Goal: Task Accomplishment & Management: Use online tool/utility

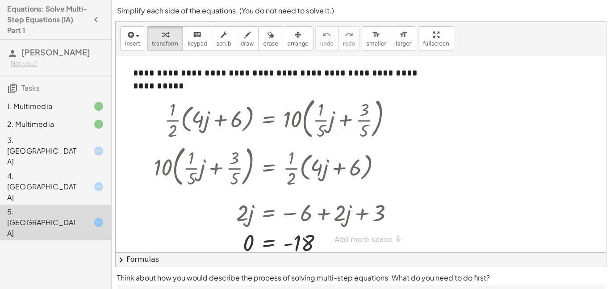
click at [94, 113] on div "1. Multimedia" at bounding box center [55, 106] width 111 height 18
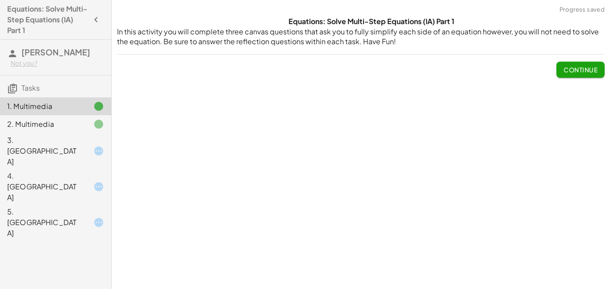
click at [93, 121] on icon at bounding box center [98, 124] width 11 height 11
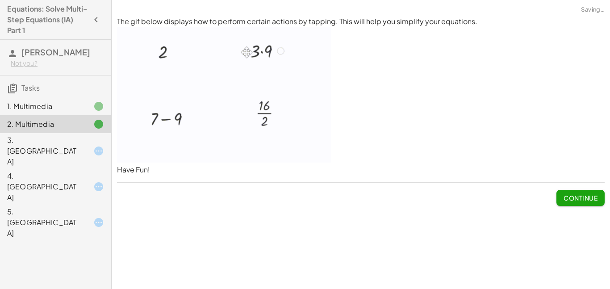
click at [89, 146] on div at bounding box center [91, 151] width 25 height 11
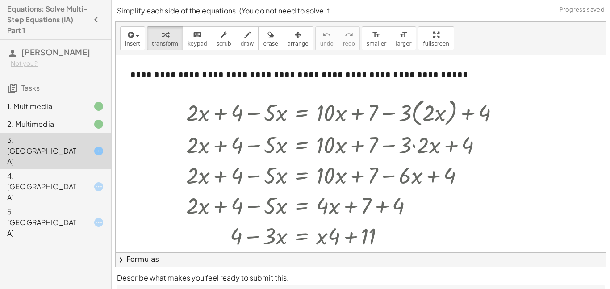
click at [93, 146] on icon at bounding box center [98, 151] width 11 height 11
click at [217, 119] on div at bounding box center [346, 112] width 329 height 34
click at [220, 115] on div at bounding box center [346, 112] width 329 height 34
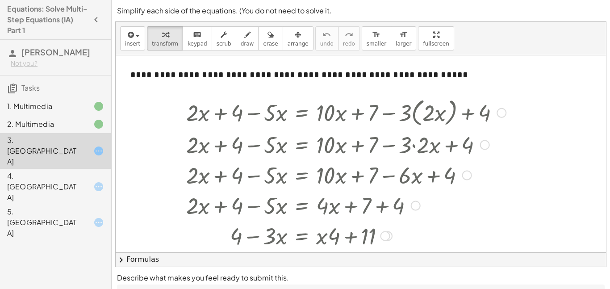
click at [220, 115] on div at bounding box center [346, 112] width 329 height 34
click at [360, 144] on div at bounding box center [346, 144] width 329 height 30
click at [63, 171] on div "4. Canvas" at bounding box center [43, 187] width 72 height 32
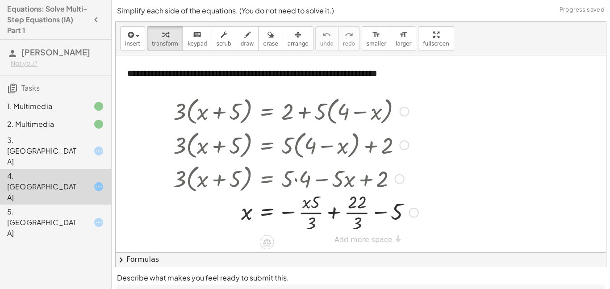
click at [218, 169] on div at bounding box center [296, 178] width 254 height 34
drag, startPoint x: 217, startPoint y: 172, endPoint x: 295, endPoint y: 174, distance: 78.2
click at [295, 174] on div at bounding box center [296, 178] width 254 height 34
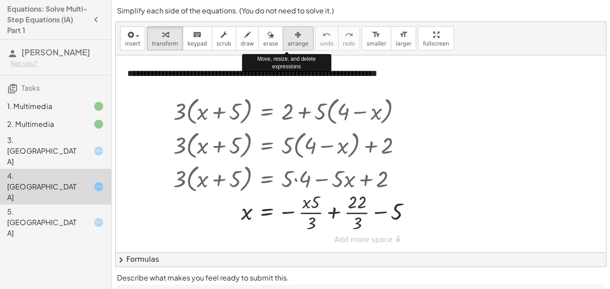
click at [288, 45] on span "arrange" at bounding box center [298, 44] width 21 height 6
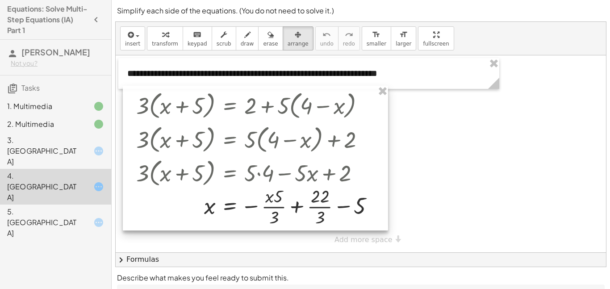
drag, startPoint x: 355, startPoint y: 137, endPoint x: 318, endPoint y: 131, distance: 37.5
click at [318, 131] on div at bounding box center [255, 158] width 265 height 145
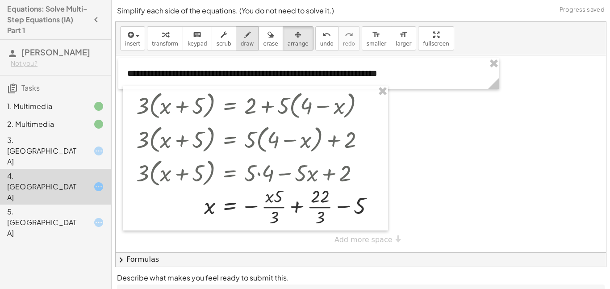
click at [241, 36] on div "button" at bounding box center [247, 34] width 13 height 11
click at [211, 98] on div at bounding box center [361, 153] width 490 height 197
click at [263, 39] on div "button" at bounding box center [270, 34] width 15 height 11
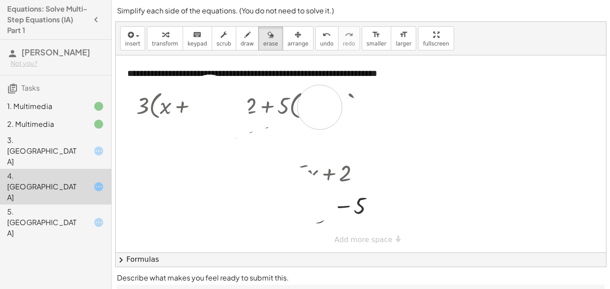
drag, startPoint x: 209, startPoint y: 97, endPoint x: 308, endPoint y: 98, distance: 98.2
click at [308, 98] on div at bounding box center [361, 153] width 490 height 197
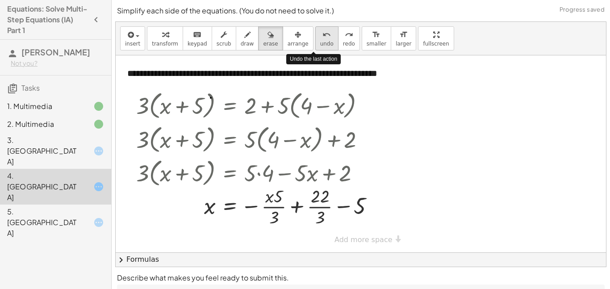
click at [320, 41] on span "undo" at bounding box center [326, 44] width 13 height 6
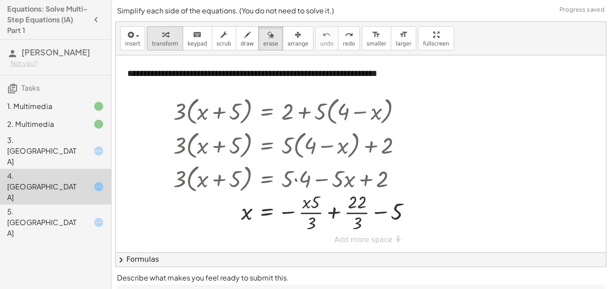
click at [155, 46] on span "transform" at bounding box center [165, 44] width 26 height 6
click at [94, 217] on icon at bounding box center [98, 222] width 11 height 11
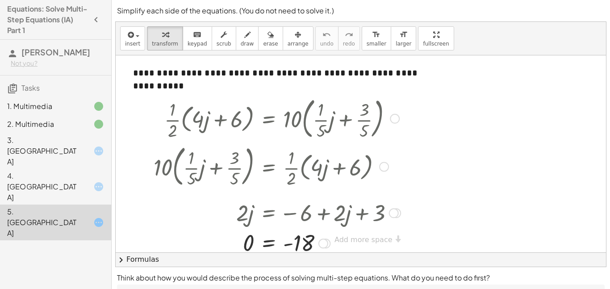
drag, startPoint x: 231, startPoint y: 164, endPoint x: 201, endPoint y: 180, distance: 33.6
click at [201, 180] on div at bounding box center [277, 166] width 256 height 48
click at [33, 137] on div "3. Canvas" at bounding box center [43, 151] width 72 height 32
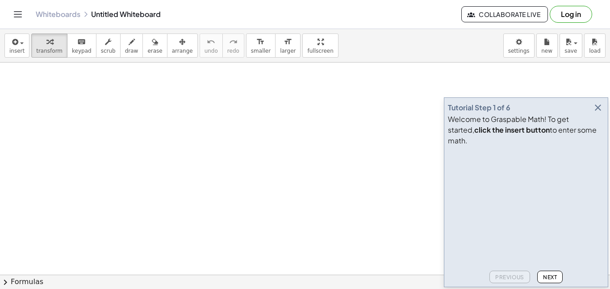
drag, startPoint x: 488, startPoint y: 215, endPoint x: 463, endPoint y: 201, distance: 28.2
click at [463, 201] on video at bounding box center [515, 183] width 134 height 67
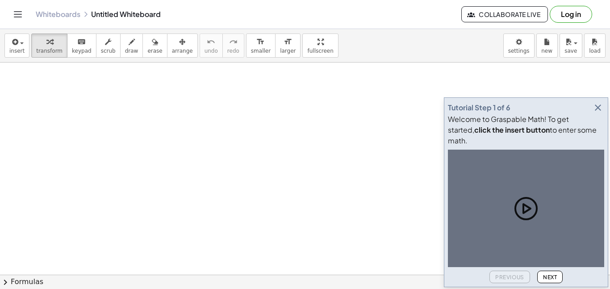
click at [601, 113] on icon "button" at bounding box center [598, 107] width 11 height 11
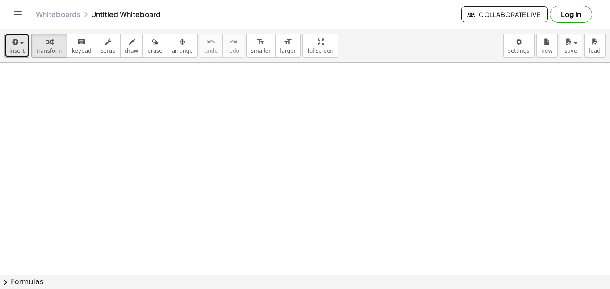
click at [16, 42] on icon "button" at bounding box center [14, 42] width 8 height 11
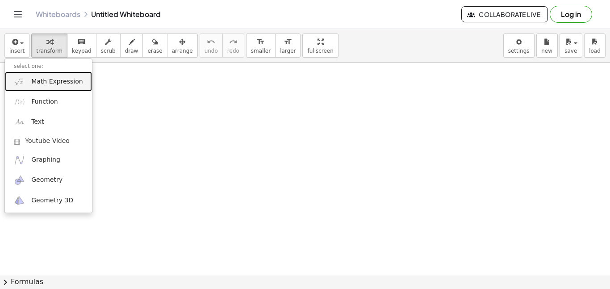
click at [51, 89] on link "Math Expression" at bounding box center [48, 81] width 87 height 20
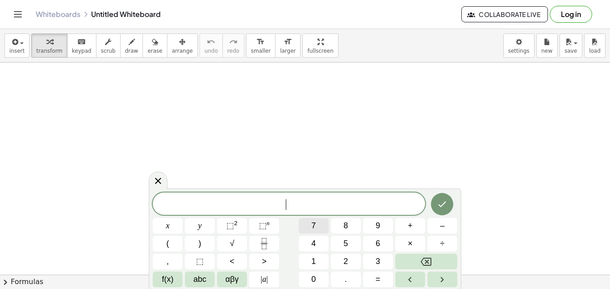
scroll to position [1, 0]
click at [270, 244] on button "Fraction" at bounding box center [264, 244] width 30 height 16
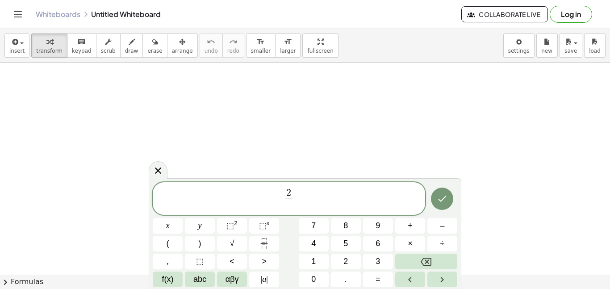
click at [293, 195] on span "2 ​ ​" at bounding box center [289, 200] width 272 height 24
click at [293, 193] on span "2 ​" at bounding box center [289, 199] width 11 height 22
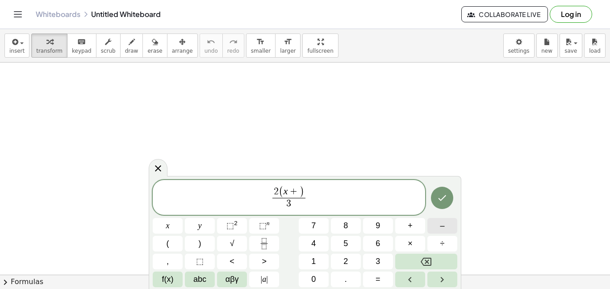
click at [444, 220] on span "–" at bounding box center [442, 226] width 4 height 12
click at [355, 228] on button "8" at bounding box center [346, 226] width 30 height 16
click at [379, 274] on span "=" at bounding box center [378, 279] width 5 height 12
click at [378, 266] on span "3" at bounding box center [378, 261] width 4 height 12
click at [353, 261] on button "2" at bounding box center [346, 262] width 30 height 16
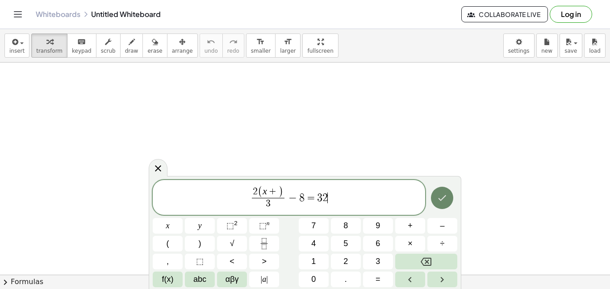
click at [438, 194] on icon "Done" at bounding box center [442, 197] width 11 height 11
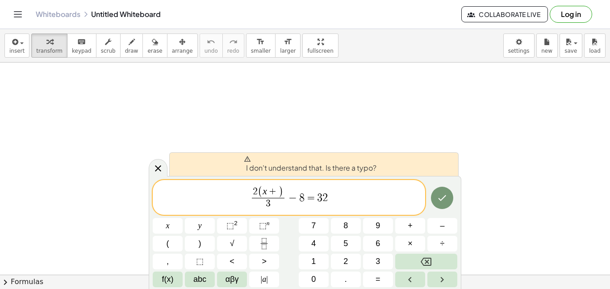
click at [276, 194] on span "+" at bounding box center [273, 192] width 12 height 10
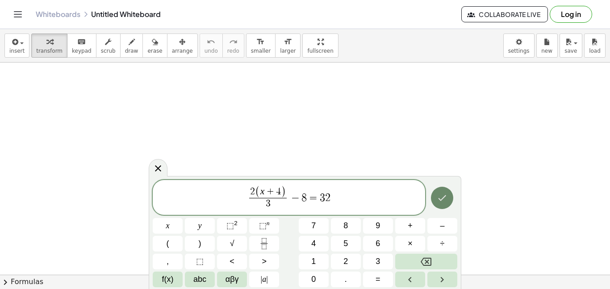
click at [449, 197] on button "Done" at bounding box center [442, 198] width 22 height 22
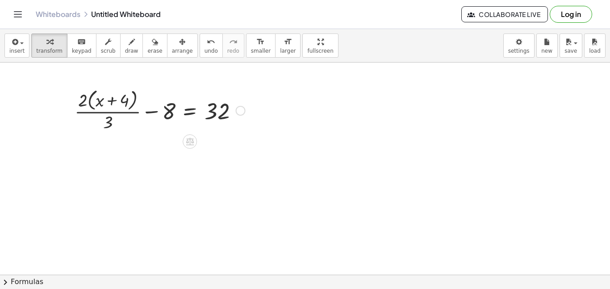
click at [100, 101] on div at bounding box center [160, 109] width 180 height 47
click at [110, 99] on div at bounding box center [160, 109] width 180 height 47
drag, startPoint x: 86, startPoint y: 98, endPoint x: 104, endPoint y: 104, distance: 18.6
click at [104, 104] on div at bounding box center [160, 109] width 180 height 47
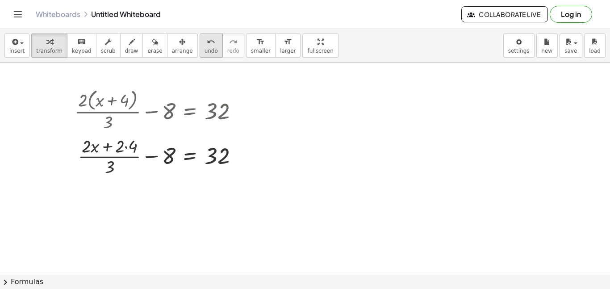
click at [200, 53] on button "undo undo" at bounding box center [211, 45] width 23 height 24
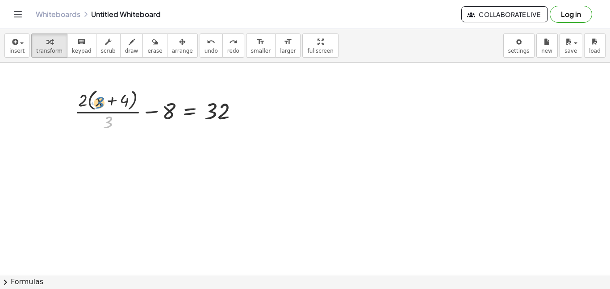
drag, startPoint x: 106, startPoint y: 118, endPoint x: 98, endPoint y: 99, distance: 20.8
click at [98, 99] on div at bounding box center [160, 109] width 180 height 47
click at [100, 103] on div at bounding box center [160, 109] width 180 height 47
drag, startPoint x: 91, startPoint y: 101, endPoint x: 99, endPoint y: 110, distance: 12.0
click at [99, 110] on div at bounding box center [160, 109] width 180 height 47
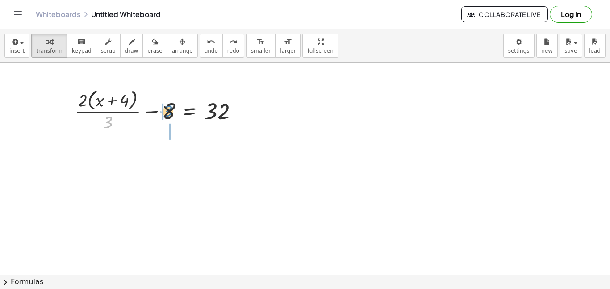
drag, startPoint x: 104, startPoint y: 123, endPoint x: 164, endPoint y: 112, distance: 60.9
click at [164, 112] on div at bounding box center [160, 109] width 180 height 47
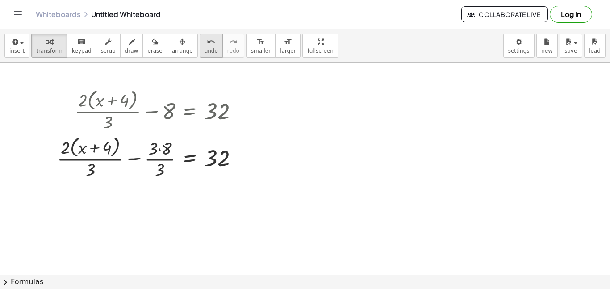
click at [207, 45] on icon "undo" at bounding box center [211, 42] width 8 height 11
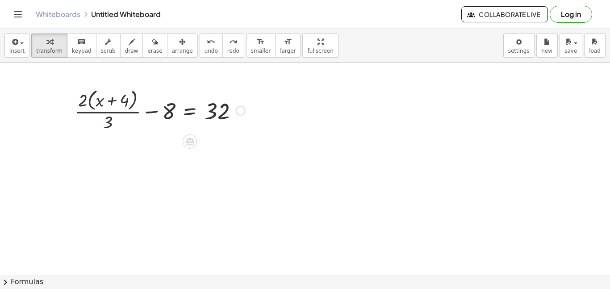
click at [157, 112] on div at bounding box center [160, 109] width 180 height 47
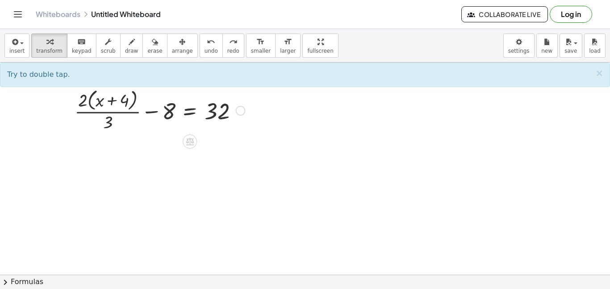
click at [157, 112] on div at bounding box center [160, 109] width 180 height 47
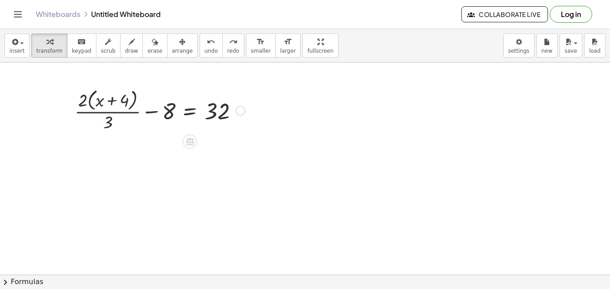
click at [157, 112] on div at bounding box center [160, 109] width 180 height 47
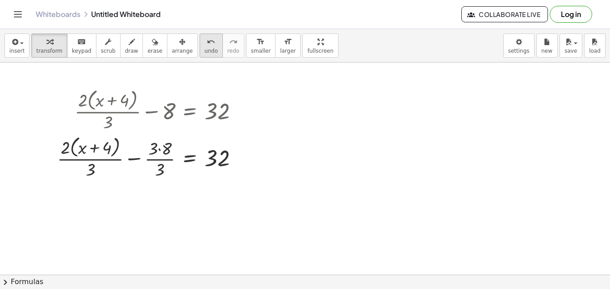
click at [200, 53] on button "undo undo" at bounding box center [211, 45] width 23 height 24
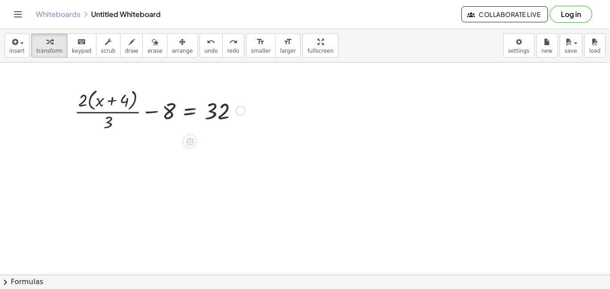
click at [191, 108] on div at bounding box center [160, 109] width 180 height 47
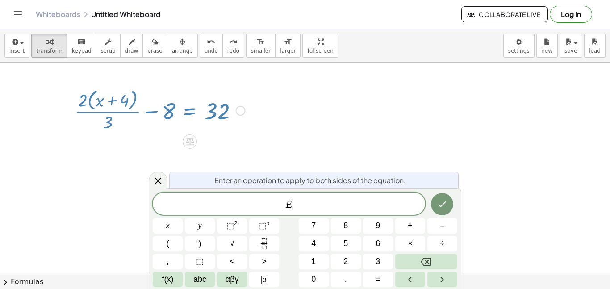
scroll to position [1, 0]
click at [158, 180] on icon at bounding box center [158, 181] width 6 height 6
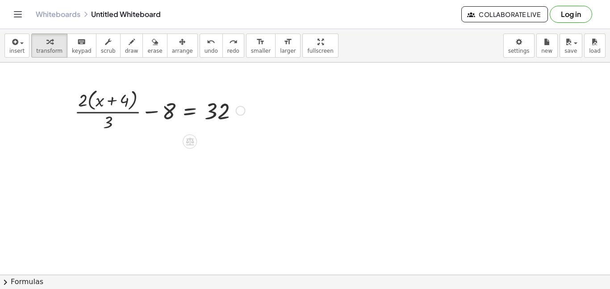
click at [146, 112] on div at bounding box center [160, 109] width 180 height 47
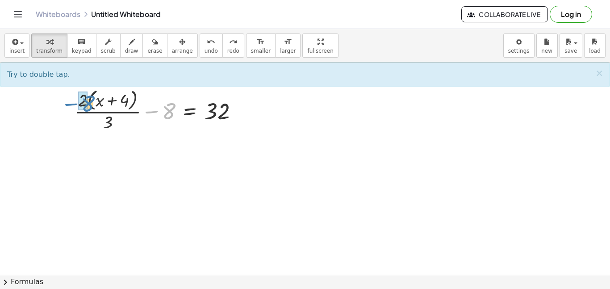
drag, startPoint x: 166, startPoint y: 112, endPoint x: 87, endPoint y: 104, distance: 79.5
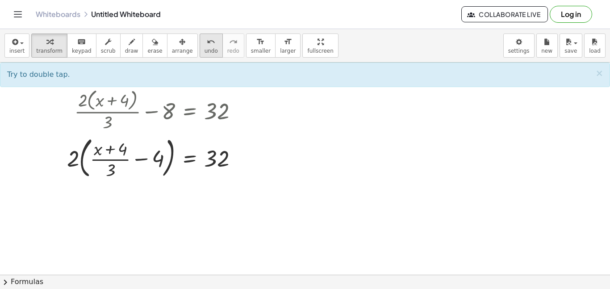
click at [200, 54] on button "undo undo" at bounding box center [211, 45] width 23 height 24
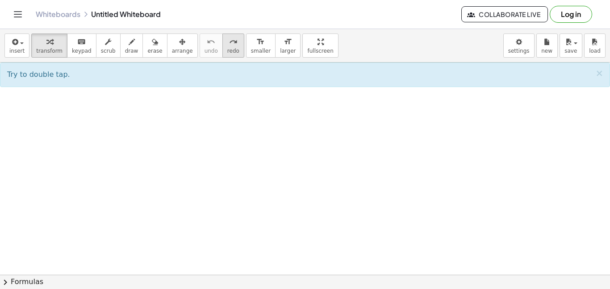
click at [228, 51] on button "redo redo" at bounding box center [233, 45] width 22 height 24
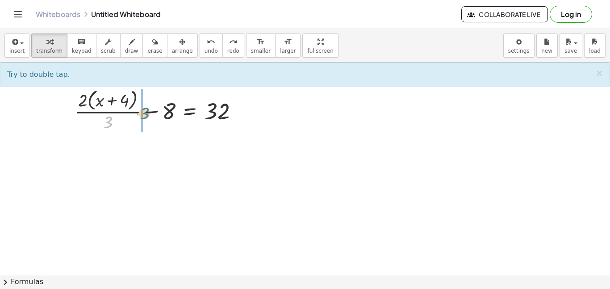
drag, startPoint x: 108, startPoint y: 125, endPoint x: 146, endPoint y: 116, distance: 39.1
click at [146, 116] on div at bounding box center [160, 109] width 180 height 47
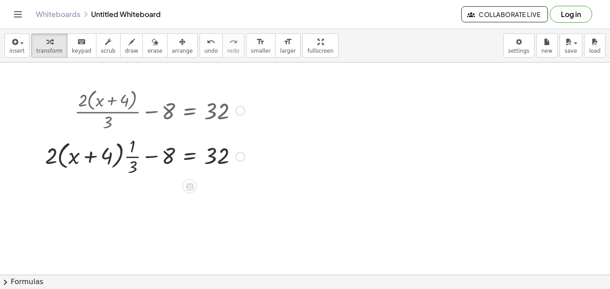
click at [134, 155] on div at bounding box center [145, 156] width 209 height 45
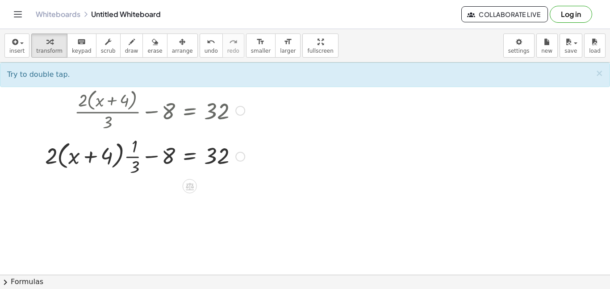
click at [145, 157] on div at bounding box center [145, 156] width 209 height 45
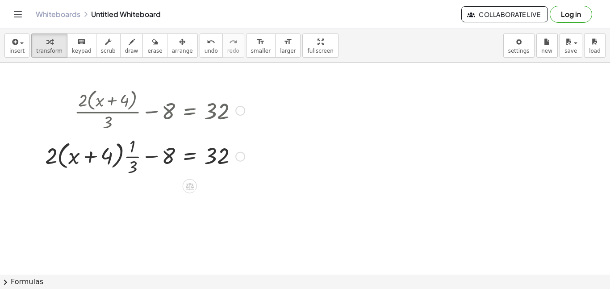
click at [145, 157] on div at bounding box center [145, 156] width 209 height 45
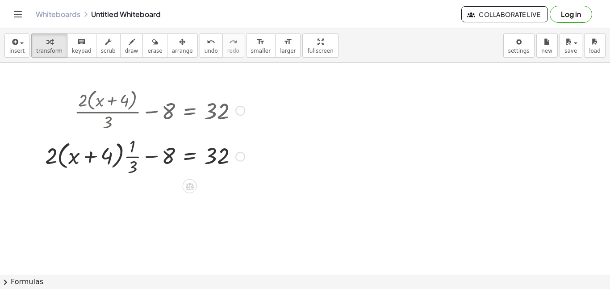
click at [131, 156] on div at bounding box center [145, 156] width 209 height 45
click at [131, 156] on div at bounding box center [123, 156] width 254 height 34
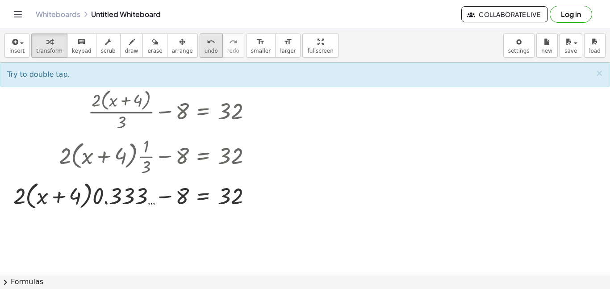
click at [205, 48] on span "undo" at bounding box center [211, 51] width 13 height 6
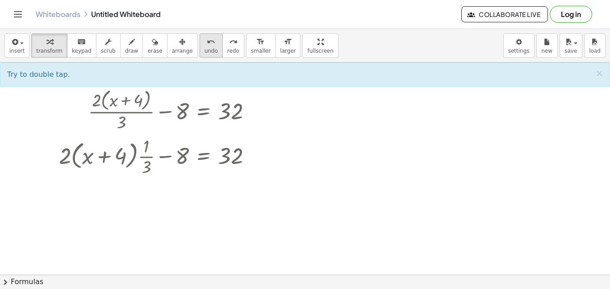
click at [205, 48] on span "undo" at bounding box center [211, 51] width 13 height 6
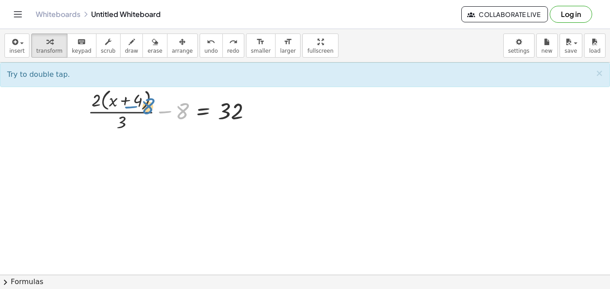
drag, startPoint x: 186, startPoint y: 108, endPoint x: 167, endPoint y: 106, distance: 18.8
click at [167, 106] on div at bounding box center [174, 109] width 180 height 47
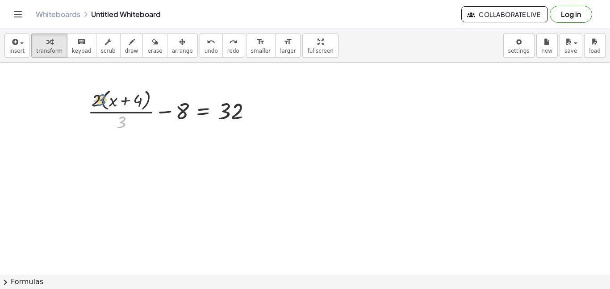
drag, startPoint x: 125, startPoint y: 122, endPoint x: 104, endPoint y: 100, distance: 30.6
click at [104, 100] on div at bounding box center [174, 109] width 180 height 47
drag, startPoint x: 97, startPoint y: 100, endPoint x: 116, endPoint y: 96, distance: 19.0
click at [116, 96] on div at bounding box center [174, 109] width 180 height 47
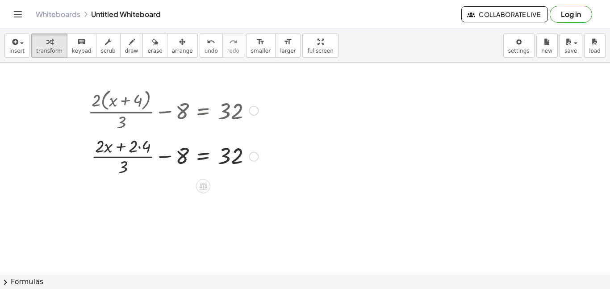
click at [120, 144] on div at bounding box center [174, 156] width 180 height 45
click at [140, 146] on div at bounding box center [174, 156] width 180 height 45
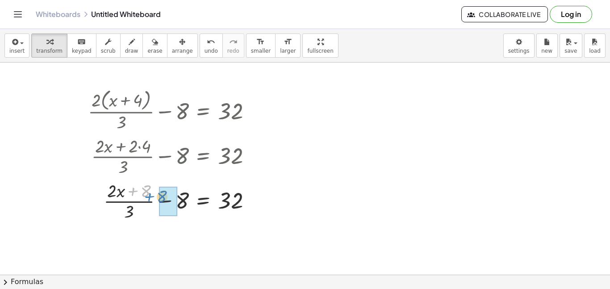
drag, startPoint x: 142, startPoint y: 187, endPoint x: 159, endPoint y: 194, distance: 18.8
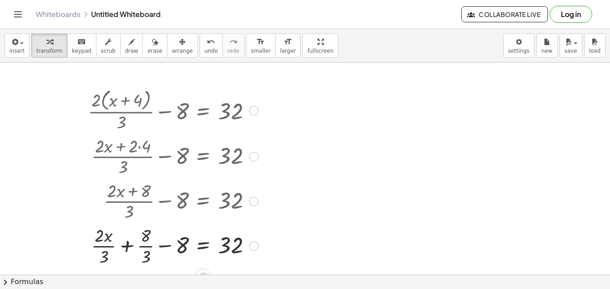
click at [151, 244] on div at bounding box center [174, 245] width 180 height 45
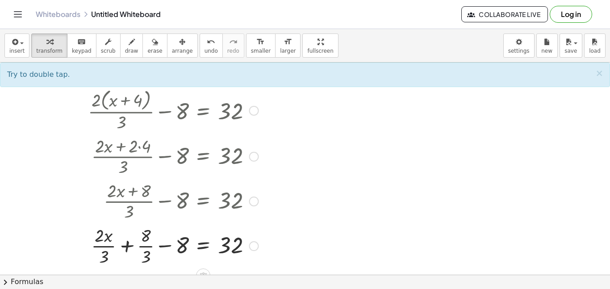
click at [161, 246] on div at bounding box center [174, 245] width 180 height 45
click at [109, 247] on div at bounding box center [174, 245] width 180 height 45
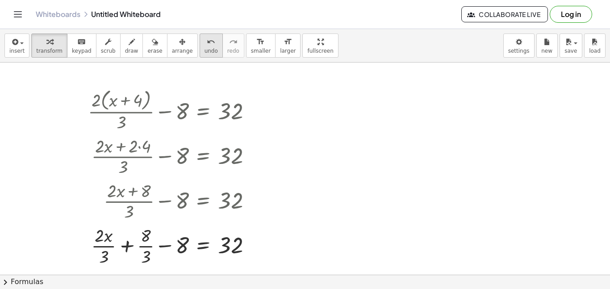
click at [200, 44] on button "undo undo" at bounding box center [211, 45] width 23 height 24
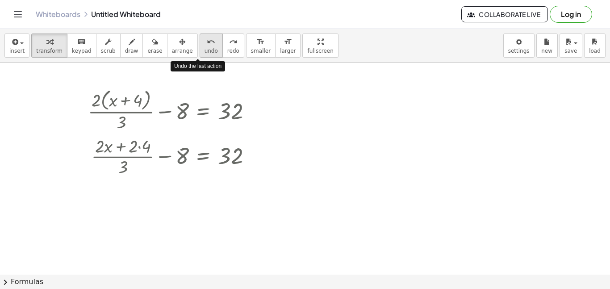
click at [200, 44] on button "undo undo" at bounding box center [211, 45] width 23 height 24
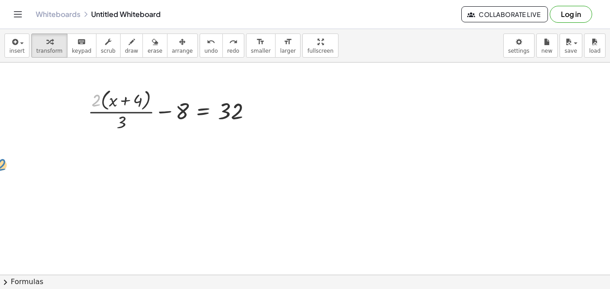
drag, startPoint x: 96, startPoint y: 105, endPoint x: 0, endPoint y: 171, distance: 116.3
drag, startPoint x: 126, startPoint y: 120, endPoint x: 123, endPoint y: 104, distance: 15.9
click at [123, 104] on div at bounding box center [174, 109] width 180 height 47
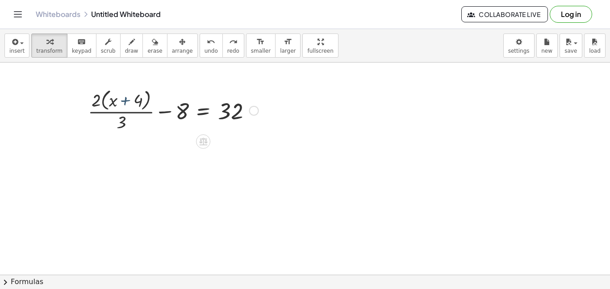
click at [123, 104] on div at bounding box center [174, 109] width 180 height 47
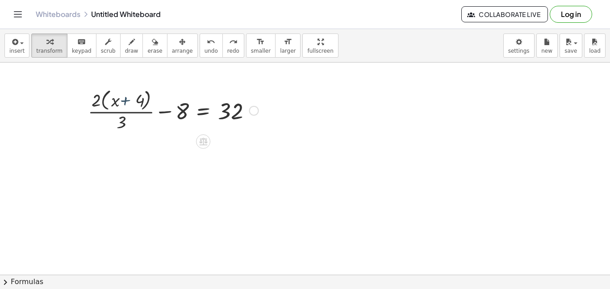
click at [123, 104] on div at bounding box center [174, 109] width 180 height 47
drag, startPoint x: 110, startPoint y: 99, endPoint x: 144, endPoint y: 98, distance: 33.5
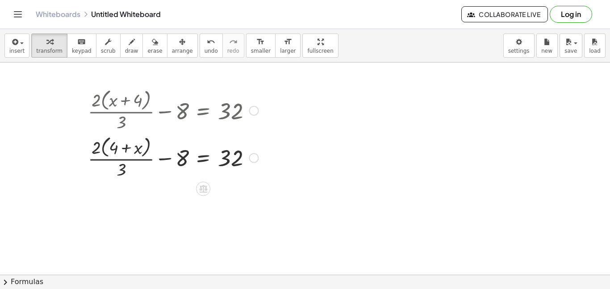
click at [125, 146] on div at bounding box center [174, 157] width 180 height 47
drag, startPoint x: 111, startPoint y: 147, endPoint x: 101, endPoint y: 147, distance: 10.3
click at [101, 147] on div at bounding box center [174, 157] width 180 height 47
drag, startPoint x: 98, startPoint y: 147, endPoint x: 128, endPoint y: 147, distance: 29.9
click at [128, 147] on div at bounding box center [174, 157] width 180 height 47
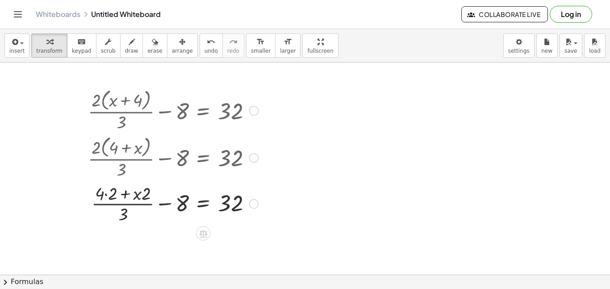
click at [107, 192] on div at bounding box center [174, 203] width 180 height 45
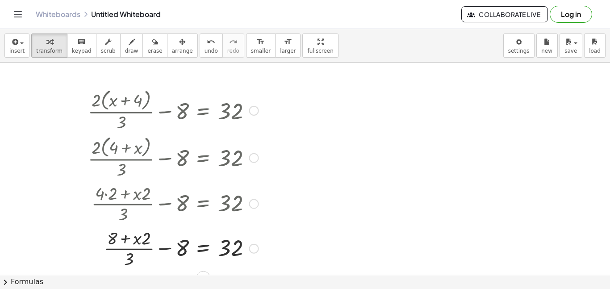
click at [136, 236] on div at bounding box center [174, 248] width 180 height 45
click at [128, 238] on div at bounding box center [174, 248] width 180 height 45
click at [130, 249] on div at bounding box center [174, 248] width 180 height 45
drag, startPoint x: 130, startPoint y: 259, endPoint x: 153, endPoint y: 230, distance: 35.9
click at [153, 230] on div at bounding box center [174, 248] width 180 height 45
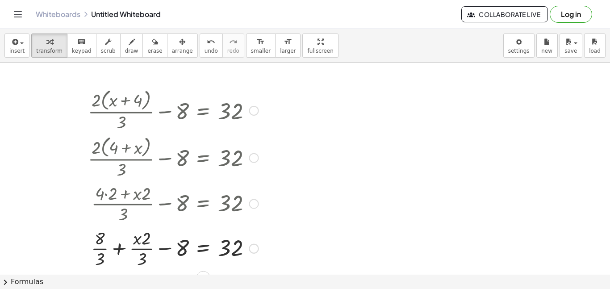
click at [142, 251] on div at bounding box center [174, 248] width 180 height 45
click at [103, 248] on div at bounding box center [174, 248] width 180 height 45
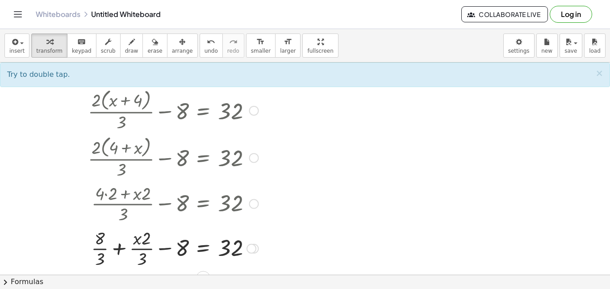
click at [118, 249] on div at bounding box center [174, 248] width 180 height 45
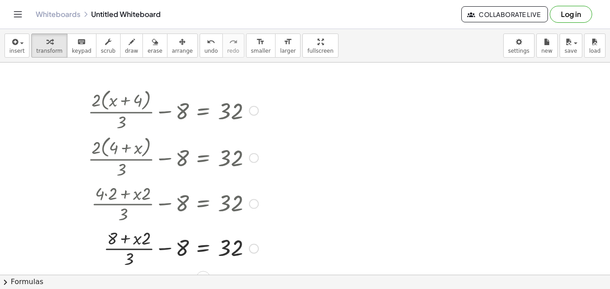
click at [166, 248] on div at bounding box center [174, 248] width 180 height 45
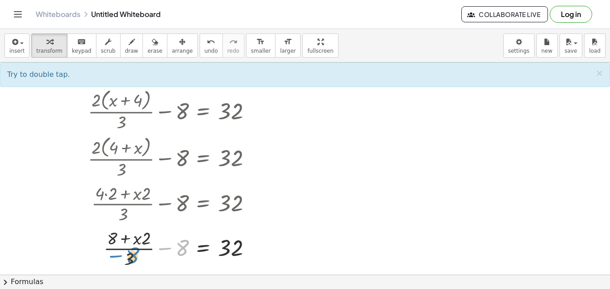
drag, startPoint x: 185, startPoint y: 248, endPoint x: 136, endPoint y: 256, distance: 49.8
click at [136, 256] on div at bounding box center [174, 248] width 180 height 45
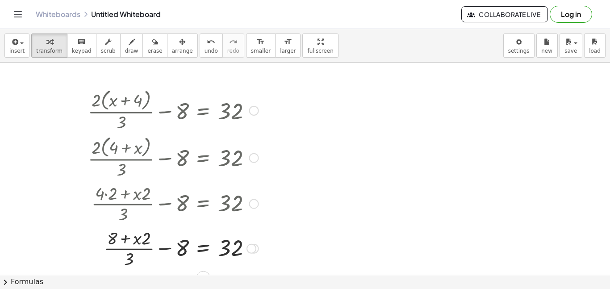
drag, startPoint x: 133, startPoint y: 201, endPoint x: 153, endPoint y: 201, distance: 20.1
click at [153, 201] on div at bounding box center [167, 203] width 192 height 45
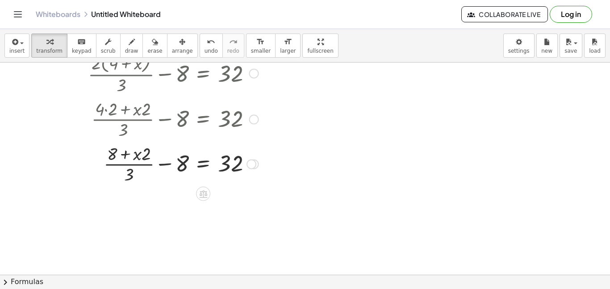
scroll to position [88, 0]
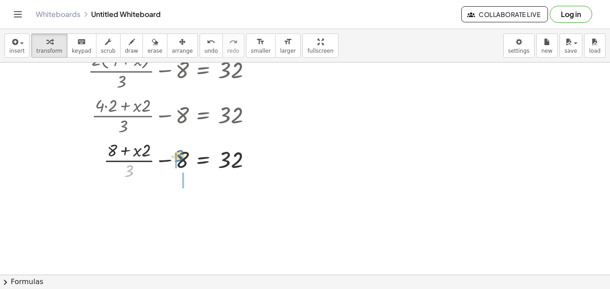
drag, startPoint x: 130, startPoint y: 169, endPoint x: 180, endPoint y: 154, distance: 52.3
click at [180, 154] on div at bounding box center [174, 160] width 180 height 45
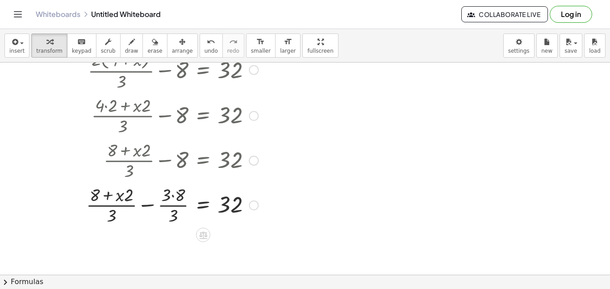
click at [173, 194] on div at bounding box center [172, 204] width 181 height 45
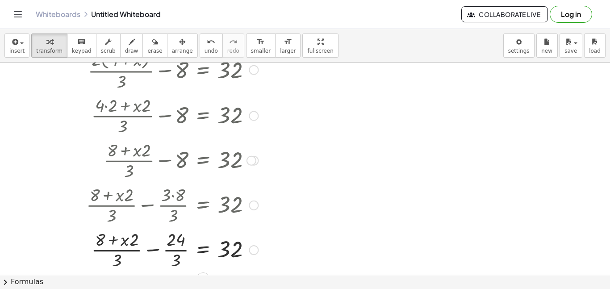
click at [176, 249] on div at bounding box center [172, 249] width 181 height 45
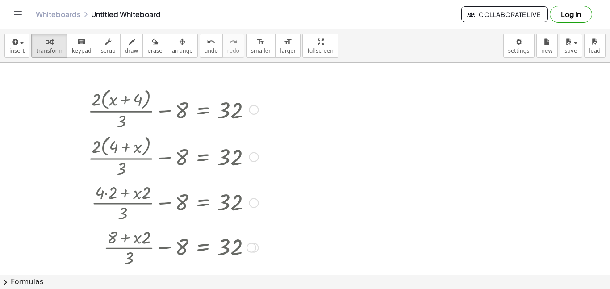
scroll to position [0, 0]
click at [205, 56] on button "undo undo" at bounding box center [211, 45] width 23 height 24
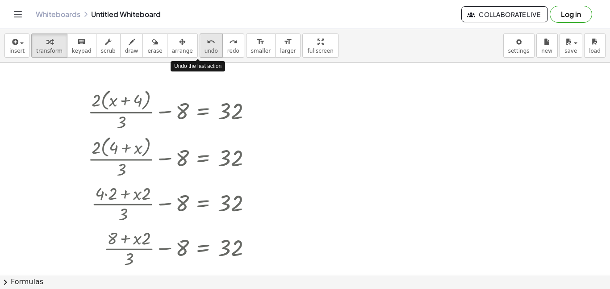
click at [205, 56] on button "undo undo" at bounding box center [211, 45] width 23 height 24
click at [205, 51] on span "undo" at bounding box center [211, 51] width 13 height 6
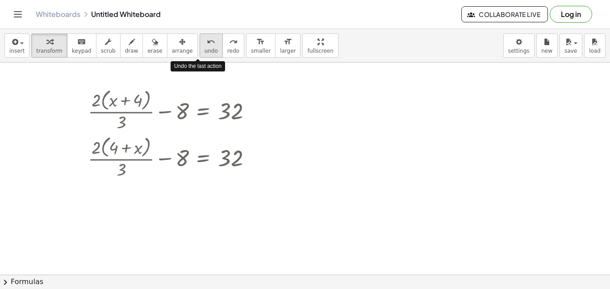
click at [205, 51] on span "undo" at bounding box center [211, 51] width 13 height 6
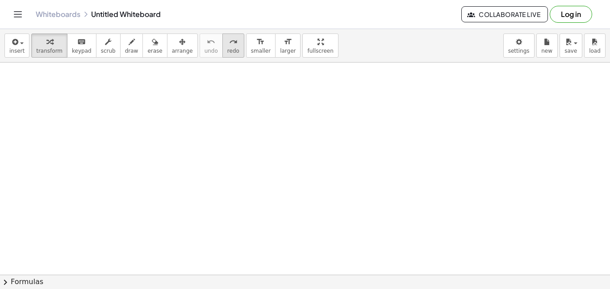
click at [222, 48] on button "redo redo" at bounding box center [233, 45] width 22 height 24
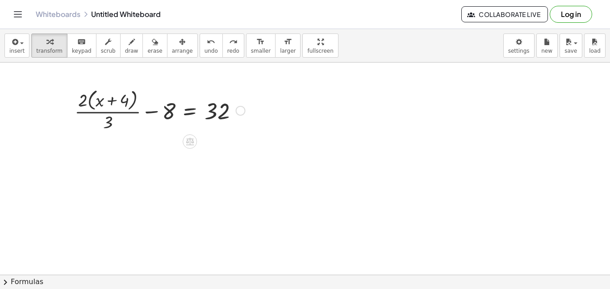
click at [186, 114] on div at bounding box center [160, 109] width 180 height 47
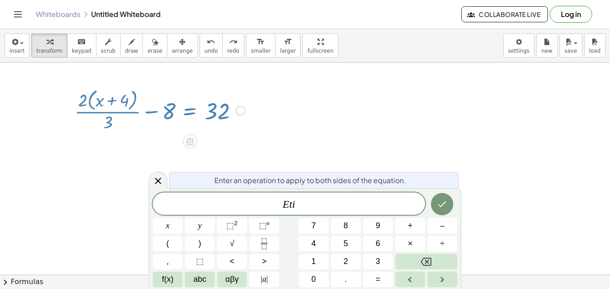
scroll to position [3, 0]
click at [418, 237] on button "×" at bounding box center [410, 244] width 30 height 16
click at [422, 255] on button "Backspace" at bounding box center [426, 262] width 62 height 16
click at [441, 199] on icon "Done" at bounding box center [442, 204] width 11 height 11
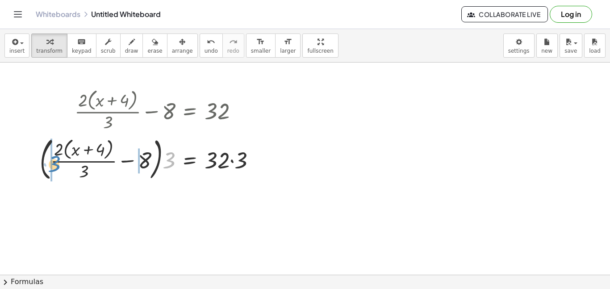
drag, startPoint x: 171, startPoint y: 161, endPoint x: 56, endPoint y: 164, distance: 114.8
click at [56, 164] on div at bounding box center [151, 159] width 232 height 50
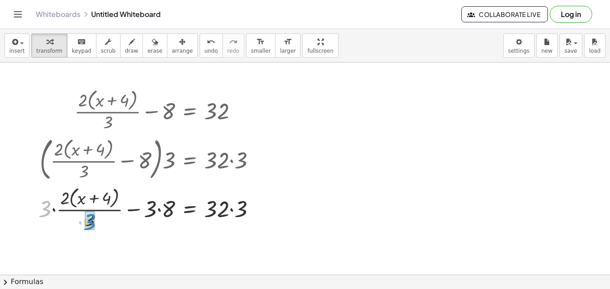
drag, startPoint x: 43, startPoint y: 212, endPoint x: 86, endPoint y: 225, distance: 44.4
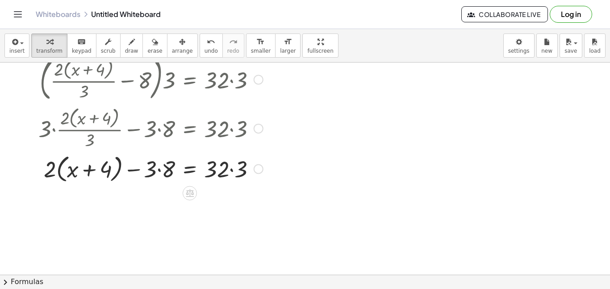
scroll to position [97, 0]
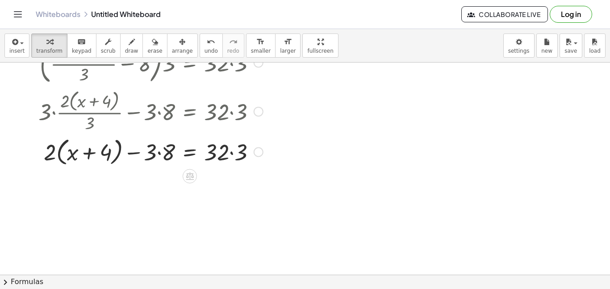
click at [160, 152] on div at bounding box center [151, 151] width 234 height 34
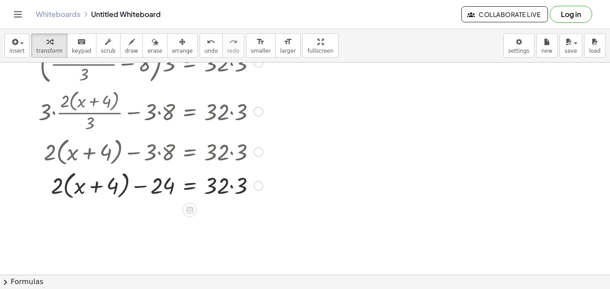
click at [229, 183] on div at bounding box center [151, 185] width 234 height 34
click at [231, 186] on div at bounding box center [151, 185] width 234 height 34
click at [79, 186] on div at bounding box center [151, 185] width 234 height 34
click at [90, 188] on div at bounding box center [151, 185] width 234 height 34
click at [135, 184] on div at bounding box center [151, 185] width 234 height 34
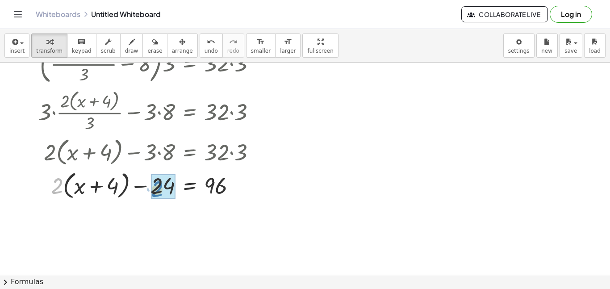
drag, startPoint x: 59, startPoint y: 182, endPoint x: 159, endPoint y: 185, distance: 100.5
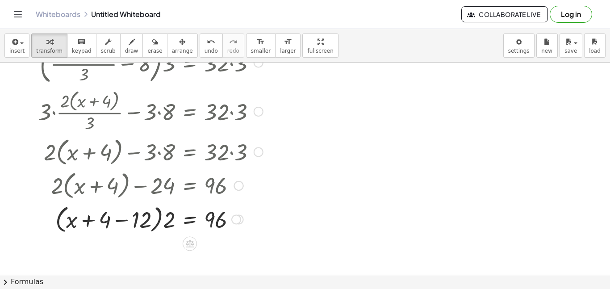
click at [118, 220] on div at bounding box center [151, 219] width 234 height 34
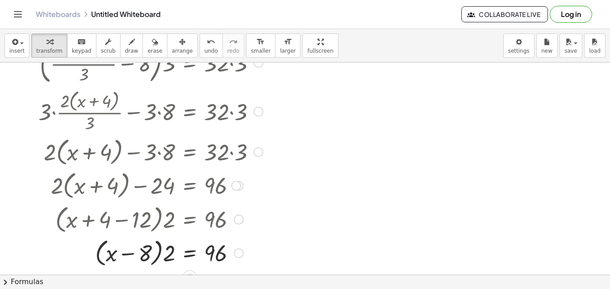
click at [128, 250] on div at bounding box center [151, 252] width 234 height 34
drag, startPoint x: 167, startPoint y: 255, endPoint x: 145, endPoint y: 256, distance: 21.9
click at [145, 256] on div at bounding box center [151, 252] width 234 height 34
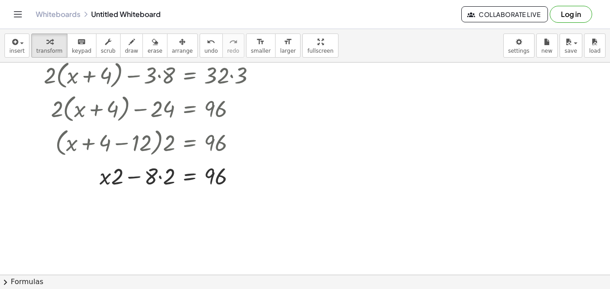
scroll to position [174, 0]
click at [130, 175] on div at bounding box center [151, 175] width 234 height 30
click at [160, 176] on div at bounding box center [151, 175] width 234 height 30
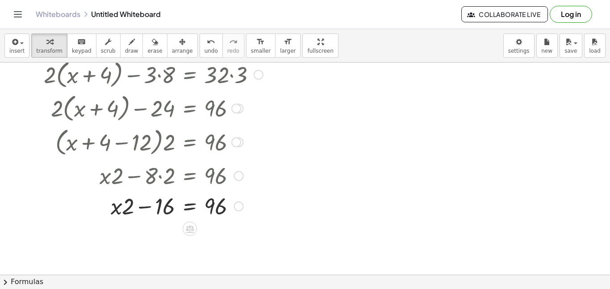
click at [147, 207] on div at bounding box center [151, 205] width 234 height 30
drag, startPoint x: 131, startPoint y: 209, endPoint x: 169, endPoint y: 209, distance: 38.0
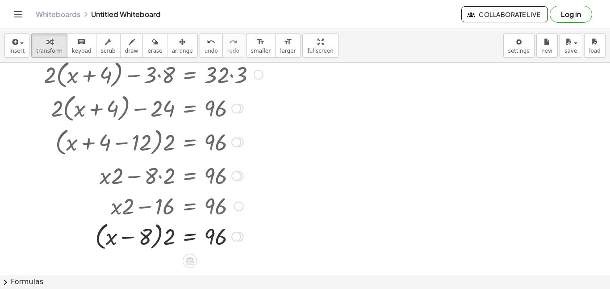
click at [134, 237] on div at bounding box center [151, 236] width 234 height 34
drag, startPoint x: 111, startPoint y: 241, endPoint x: 150, endPoint y: 240, distance: 39.3
click at [150, 240] on div at bounding box center [151, 236] width 234 height 34
click at [128, 240] on div at bounding box center [151, 236] width 234 height 33
drag, startPoint x: 96, startPoint y: 234, endPoint x: 168, endPoint y: 233, distance: 72.3
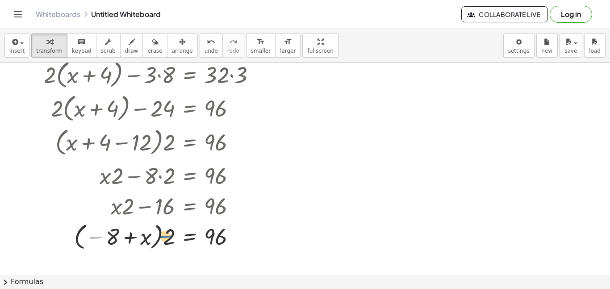
click at [168, 233] on div at bounding box center [151, 236] width 234 height 33
drag, startPoint x: 168, startPoint y: 233, endPoint x: 108, endPoint y: 234, distance: 60.3
click at [108, 234] on div at bounding box center [151, 236] width 234 height 33
click at [114, 238] on div at bounding box center [151, 236] width 234 height 30
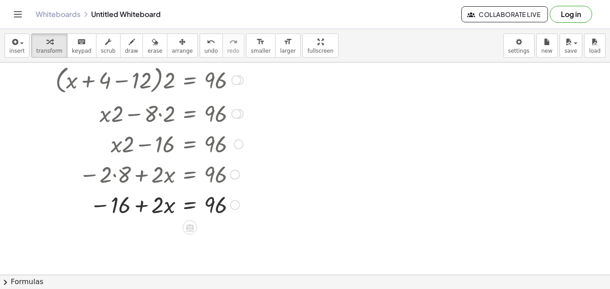
scroll to position [243, 0]
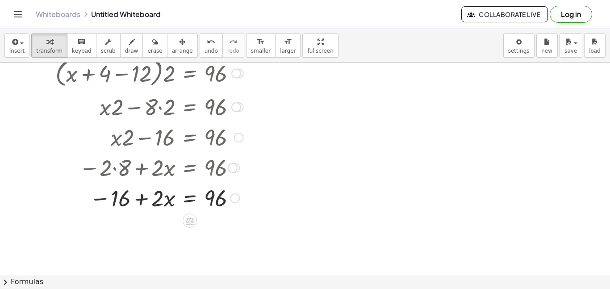
click at [144, 198] on div at bounding box center [151, 197] width 234 height 30
drag, startPoint x: 157, startPoint y: 203, endPoint x: 111, endPoint y: 221, distance: 49.1
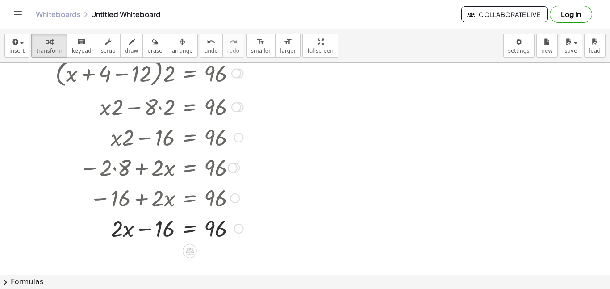
click at [146, 225] on div at bounding box center [151, 228] width 234 height 30
drag, startPoint x: 123, startPoint y: 232, endPoint x: 174, endPoint y: 228, distance: 50.6
click at [174, 228] on div at bounding box center [151, 228] width 234 height 30
drag, startPoint x: 160, startPoint y: 236, endPoint x: 121, endPoint y: 237, distance: 39.8
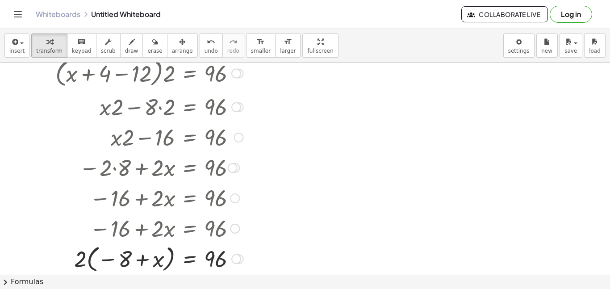
click at [107, 259] on div at bounding box center [151, 258] width 234 height 33
drag, startPoint x: 86, startPoint y: 259, endPoint x: 122, endPoint y: 261, distance: 36.2
click at [122, 261] on div at bounding box center [151, 258] width 234 height 33
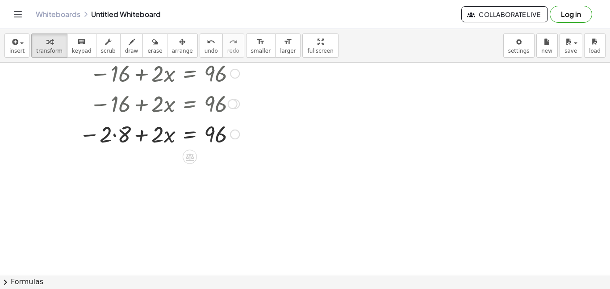
scroll to position [372, 0]
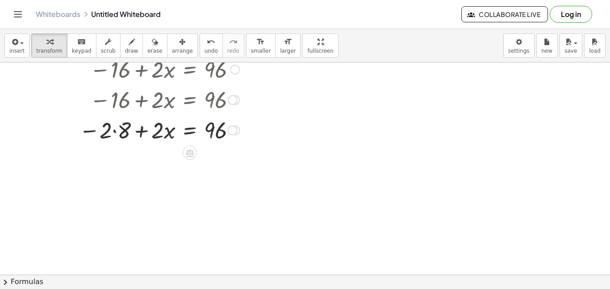
click at [116, 128] on div at bounding box center [151, 129] width 234 height 30
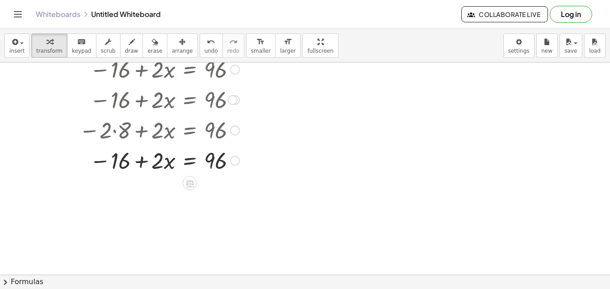
click at [142, 165] on div at bounding box center [151, 160] width 234 height 30
drag, startPoint x: 167, startPoint y: 160, endPoint x: 139, endPoint y: 167, distance: 28.7
click at [139, 167] on div at bounding box center [151, 160] width 234 height 30
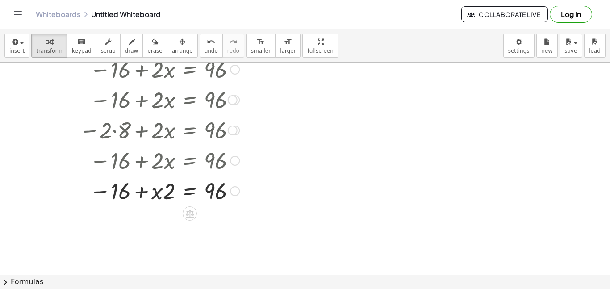
click at [143, 184] on div at bounding box center [151, 190] width 234 height 30
click at [200, 45] on button "undo undo" at bounding box center [211, 45] width 23 height 24
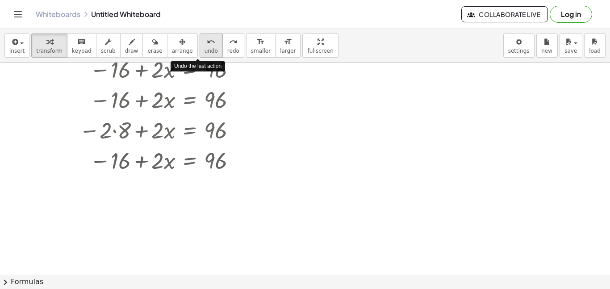
click at [200, 45] on button "undo undo" at bounding box center [211, 45] width 23 height 24
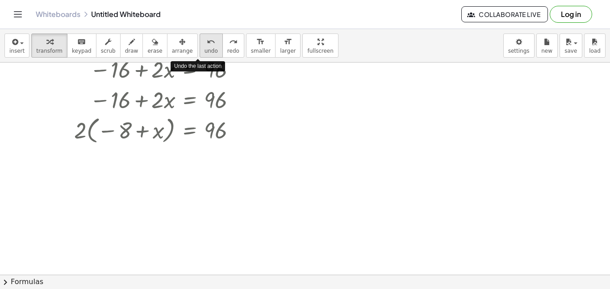
click at [200, 45] on button "undo undo" at bounding box center [211, 45] width 23 height 24
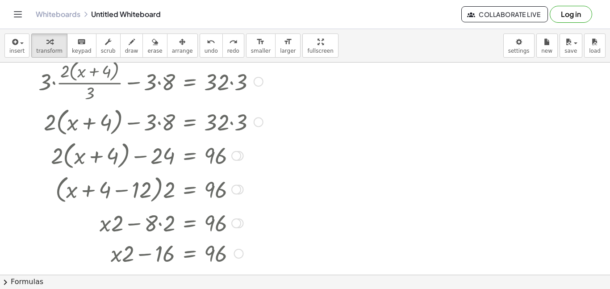
scroll to position [125, 0]
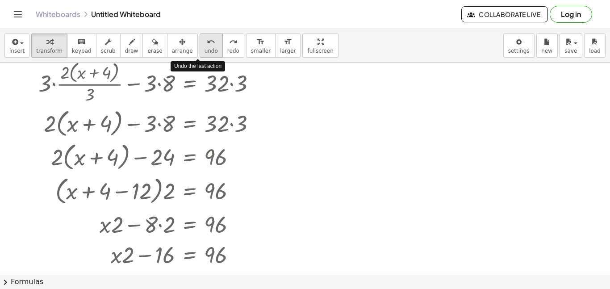
click at [202, 46] on button "undo undo" at bounding box center [211, 45] width 23 height 24
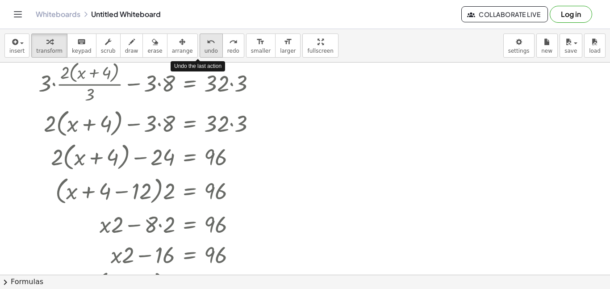
click at [202, 46] on button "undo undo" at bounding box center [211, 45] width 23 height 24
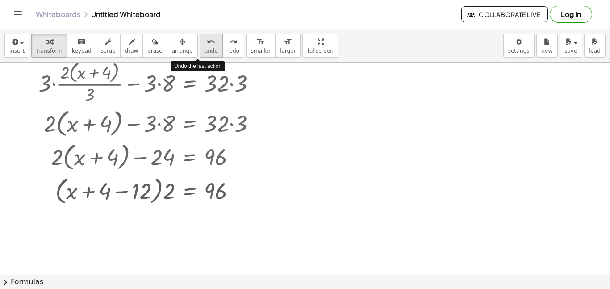
click at [202, 46] on button "undo undo" at bounding box center [211, 45] width 23 height 24
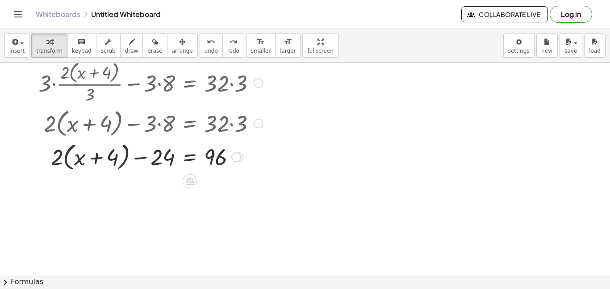
click at [96, 151] on div at bounding box center [151, 156] width 234 height 34
drag, startPoint x: 158, startPoint y: 158, endPoint x: 137, endPoint y: 156, distance: 21.5
click at [137, 156] on div at bounding box center [151, 156] width 234 height 34
drag, startPoint x: 117, startPoint y: 158, endPoint x: 130, endPoint y: 153, distance: 13.6
click at [130, 153] on div at bounding box center [151, 156] width 234 height 34
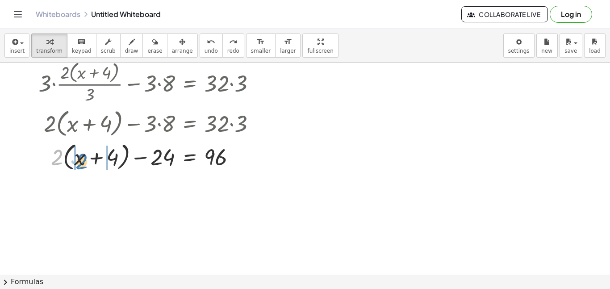
drag, startPoint x: 58, startPoint y: 159, endPoint x: 83, endPoint y: 163, distance: 25.3
click at [83, 163] on div at bounding box center [151, 156] width 234 height 34
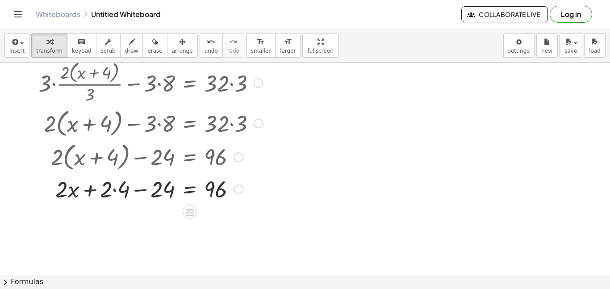
click at [115, 191] on div at bounding box center [151, 188] width 234 height 30
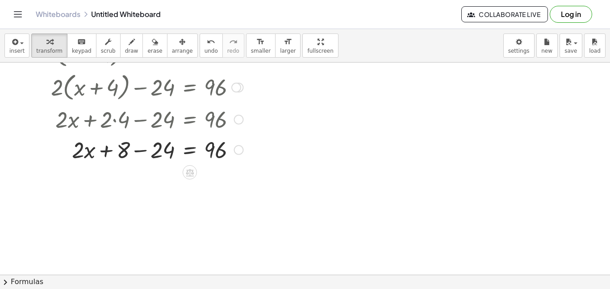
scroll to position [224, 0]
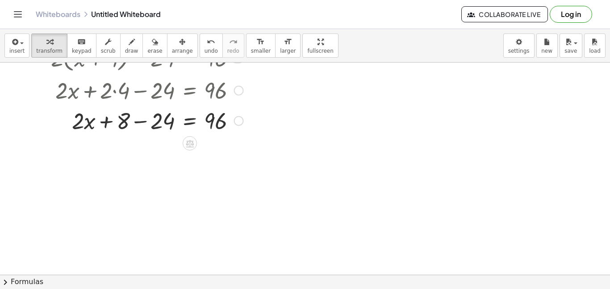
click at [141, 121] on div at bounding box center [151, 120] width 234 height 30
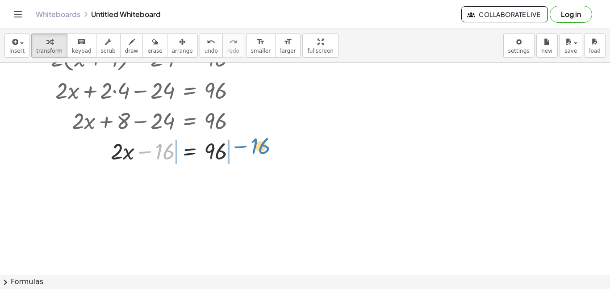
drag, startPoint x: 145, startPoint y: 153, endPoint x: 240, endPoint y: 147, distance: 95.7
click at [240, 147] on div at bounding box center [151, 150] width 234 height 30
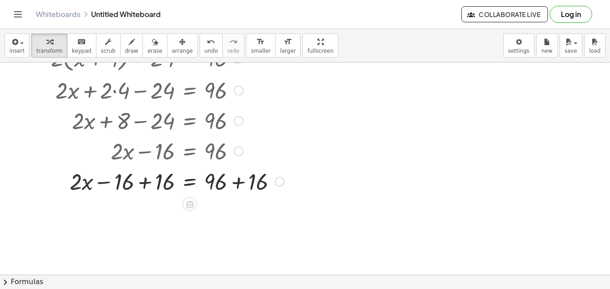
click at [235, 182] on div at bounding box center [161, 181] width 255 height 30
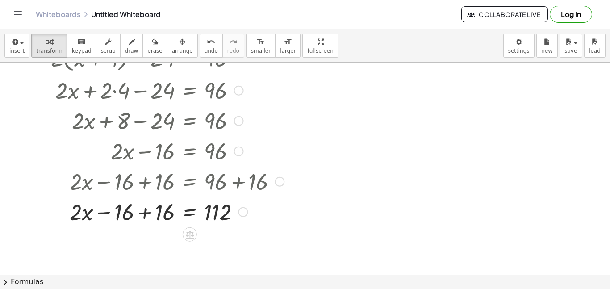
click at [146, 212] on div at bounding box center [161, 211] width 255 height 30
drag, startPoint x: 155, startPoint y: 221, endPoint x: 205, endPoint y: 234, distance: 51.2
click at [205, 234] on div "+ · 2 · ( + x + 4 ) · 3 − 8 = 32 · ( + · 2 · ( + x + 4 ) · 3 − 8 ) · 3 = · 32 ·…" at bounding box center [305, 156] width 610 height 636
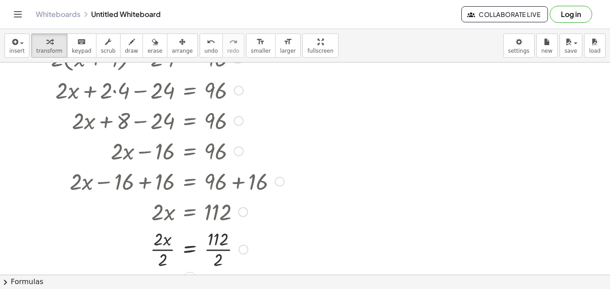
click at [158, 247] on div at bounding box center [161, 248] width 255 height 45
click at [209, 247] on div at bounding box center [161, 248] width 255 height 45
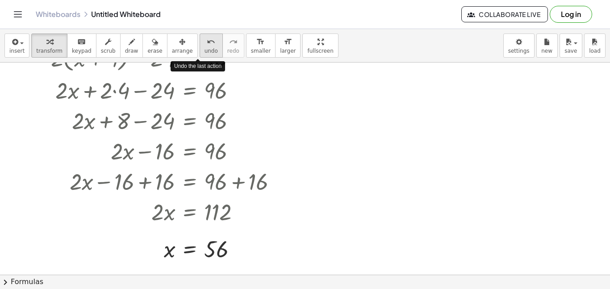
click at [205, 48] on span "undo" at bounding box center [211, 51] width 13 height 6
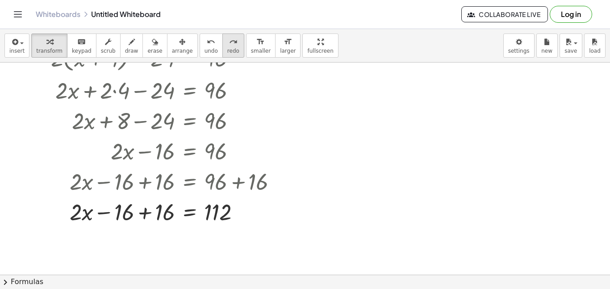
click at [227, 37] on div "redo" at bounding box center [233, 41] width 12 height 11
click at [158, 207] on div at bounding box center [161, 211] width 255 height 30
click at [194, 212] on div at bounding box center [161, 211] width 255 height 30
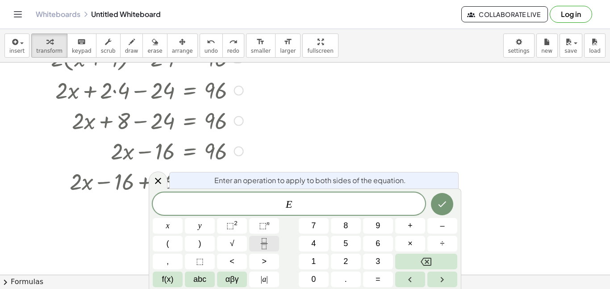
click at [276, 245] on button "Fraction" at bounding box center [264, 244] width 30 height 16
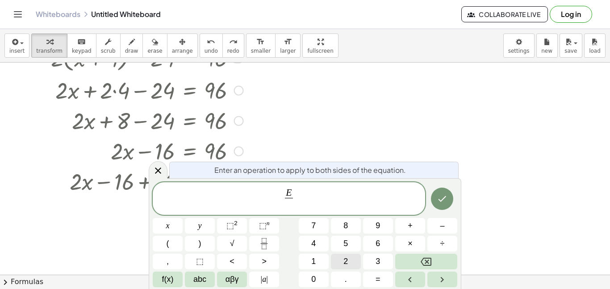
click at [344, 255] on span "2" at bounding box center [345, 261] width 4 height 12
click at [439, 202] on icon "Done" at bounding box center [442, 198] width 11 height 11
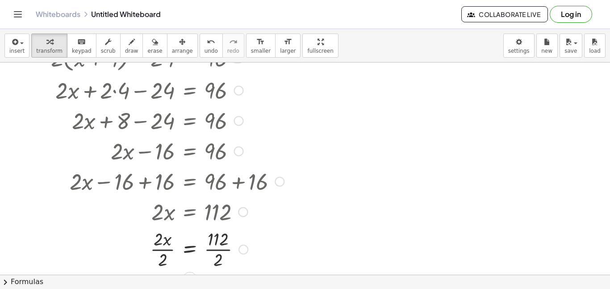
click at [170, 250] on div at bounding box center [161, 248] width 255 height 45
click at [209, 252] on div at bounding box center [161, 248] width 255 height 45
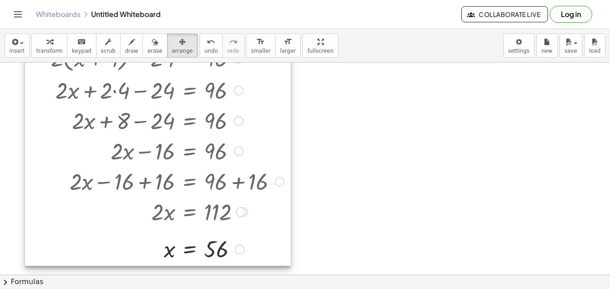
click at [247, 141] on div at bounding box center [158, 63] width 266 height 406
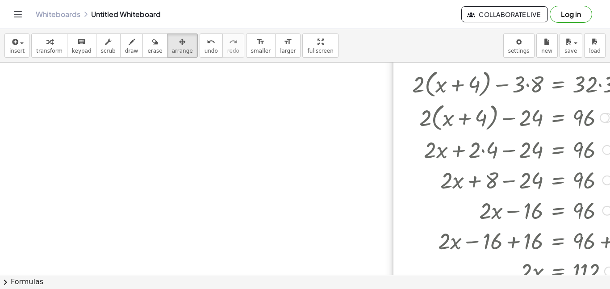
drag, startPoint x: 241, startPoint y: 182, endPoint x: 610, endPoint y: 241, distance: 373.2
click at [610, 241] on div "+ · 2 · ( + x + 4 ) · 3 − 8 = 32 · ( + · 2 · ( + x + 4 ) · 3 − 8 ) · 3 = · 32 ·…" at bounding box center [305, 169] width 610 height 212
click at [478, 146] on div at bounding box center [526, 122] width 266 height 406
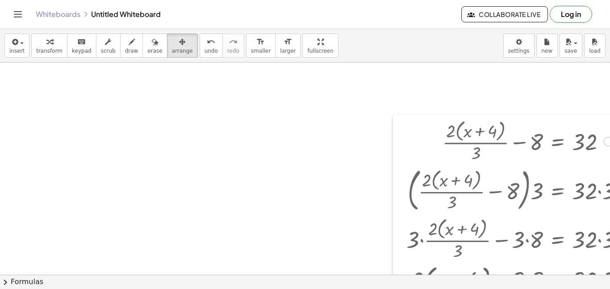
scroll to position [0, 0]
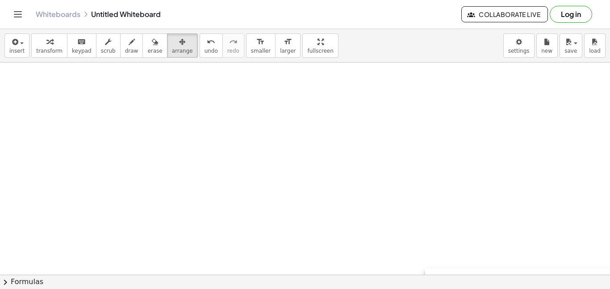
drag, startPoint x: 439, startPoint y: 163, endPoint x: 471, endPoint y: 288, distance: 129.1
click at [471, 288] on div "insert select one: Math Expression Function Text Youtube Video Graphing Geometr…" at bounding box center [305, 159] width 610 height 260
click at [8, 39] on button "insert" at bounding box center [16, 45] width 25 height 24
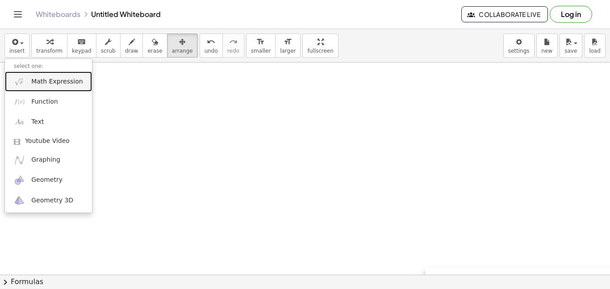
click at [42, 80] on span "Math Expression" at bounding box center [56, 81] width 51 height 9
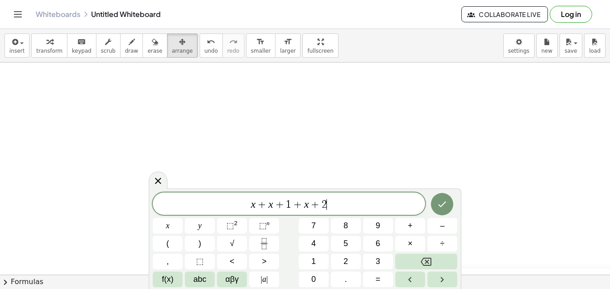
scroll to position [10, 0]
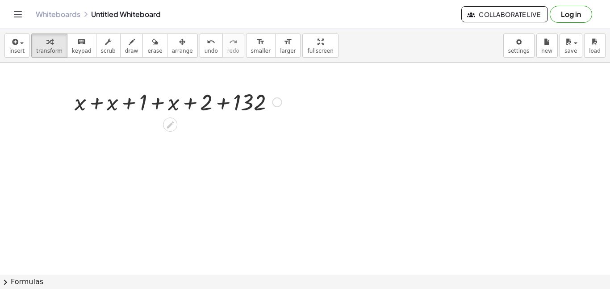
click at [96, 102] on div at bounding box center [178, 101] width 216 height 30
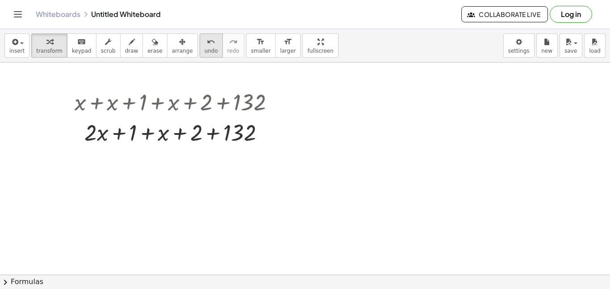
click at [200, 42] on button "undo undo" at bounding box center [211, 45] width 23 height 24
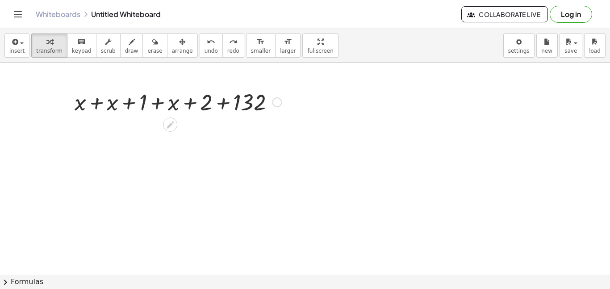
click at [132, 103] on div at bounding box center [178, 101] width 216 height 30
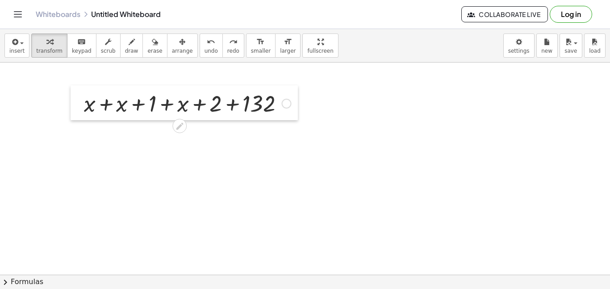
drag, startPoint x: 72, startPoint y: 105, endPoint x: 83, endPoint y: 107, distance: 10.4
click at [83, 107] on div at bounding box center [77, 102] width 13 height 35
drag, startPoint x: 91, startPoint y: 106, endPoint x: 129, endPoint y: 108, distance: 38.4
drag, startPoint x: 95, startPoint y: 106, endPoint x: 131, endPoint y: 107, distance: 36.2
drag, startPoint x: 85, startPoint y: 99, endPoint x: 116, endPoint y: 101, distance: 30.9
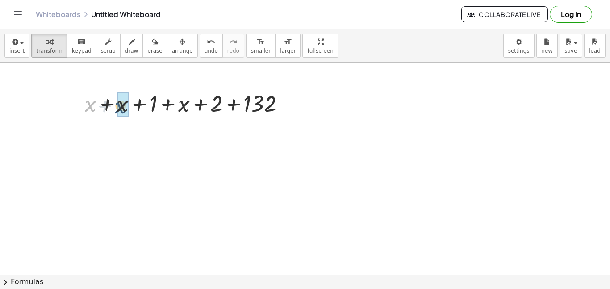
click at [116, 101] on div at bounding box center [188, 103] width 216 height 30
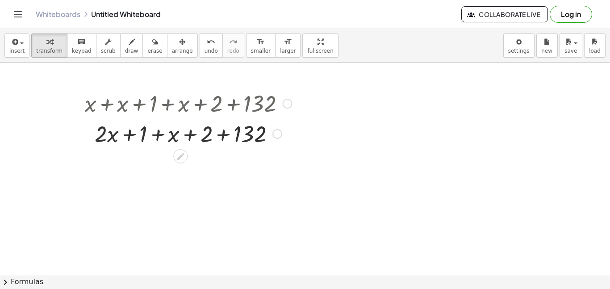
click at [133, 134] on div at bounding box center [188, 133] width 216 height 30
drag, startPoint x: 99, startPoint y: 140, endPoint x: 143, endPoint y: 139, distance: 44.7
click at [143, 139] on div at bounding box center [188, 133] width 216 height 30
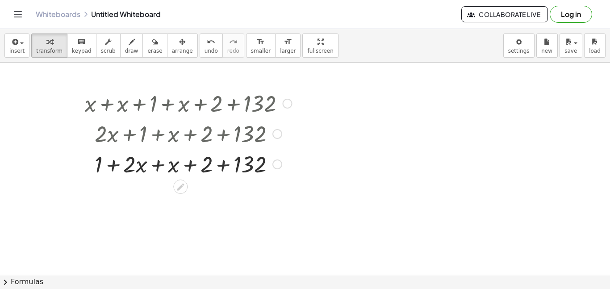
click at [111, 167] on div at bounding box center [188, 163] width 216 height 30
drag, startPoint x: 130, startPoint y: 166, endPoint x: 100, endPoint y: 168, distance: 29.5
click at [100, 168] on div at bounding box center [188, 163] width 216 height 30
click at [200, 43] on button "undo undo" at bounding box center [211, 45] width 23 height 24
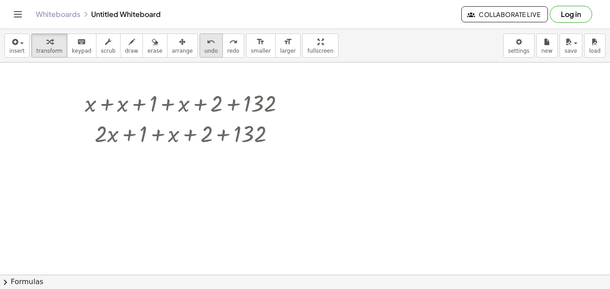
click at [200, 43] on button "undo undo" at bounding box center [211, 45] width 23 height 24
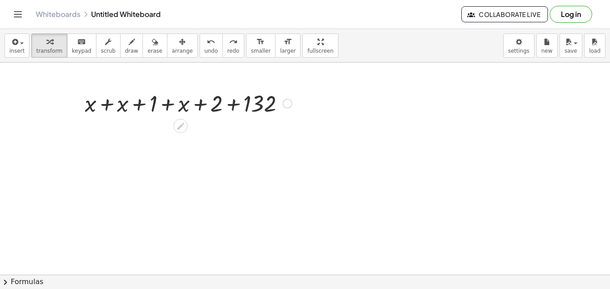
click at [172, 101] on div at bounding box center [188, 103] width 216 height 30
click at [125, 102] on div at bounding box center [188, 103] width 216 height 30
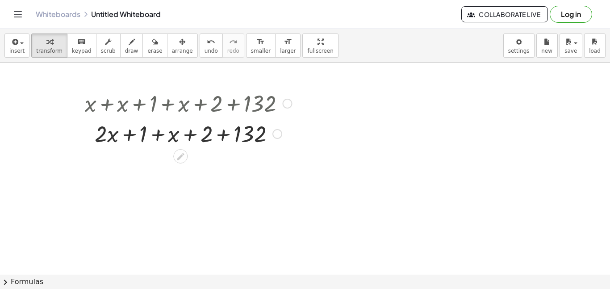
click at [127, 135] on div at bounding box center [188, 133] width 216 height 30
click at [205, 52] on span "undo" at bounding box center [211, 51] width 13 height 6
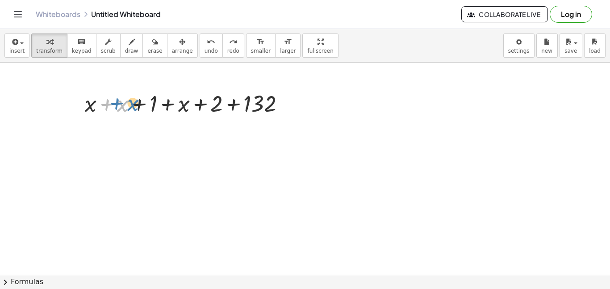
click at [110, 107] on div at bounding box center [188, 103] width 216 height 30
drag, startPoint x: 94, startPoint y: 108, endPoint x: 129, endPoint y: 107, distance: 34.8
click at [129, 107] on div at bounding box center [188, 103] width 216 height 30
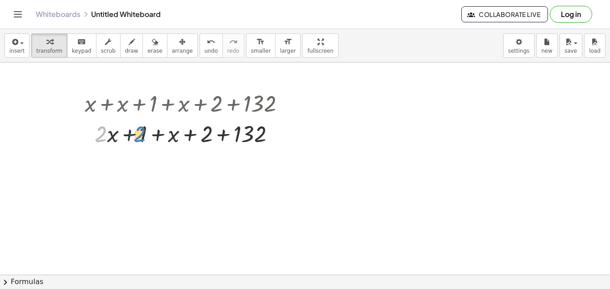
drag, startPoint x: 97, startPoint y: 134, endPoint x: 135, endPoint y: 134, distance: 38.0
click at [135, 134] on div at bounding box center [188, 133] width 216 height 30
drag, startPoint x: 141, startPoint y: 134, endPoint x: 101, endPoint y: 137, distance: 39.8
click at [101, 137] on div at bounding box center [188, 133] width 216 height 30
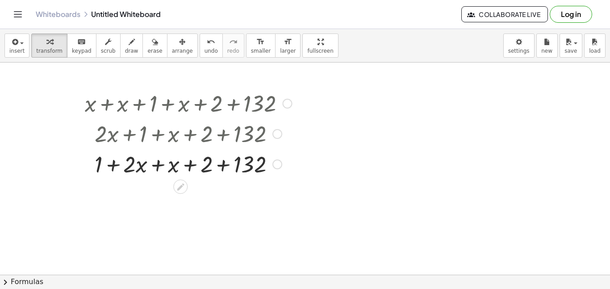
click at [111, 139] on div at bounding box center [188, 133] width 216 height 30
click at [113, 167] on div at bounding box center [188, 163] width 216 height 30
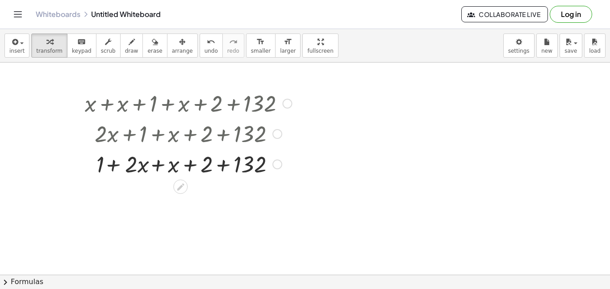
click at [113, 167] on div at bounding box center [188, 163] width 216 height 30
click at [200, 50] on button "undo undo" at bounding box center [211, 45] width 23 height 24
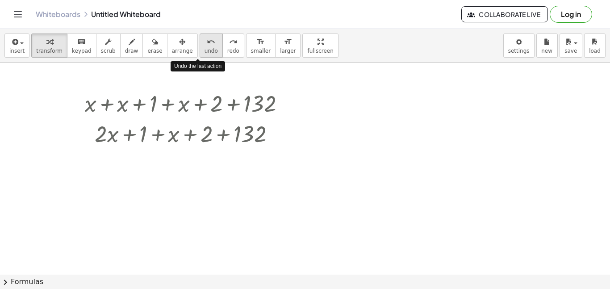
click at [200, 50] on button "undo undo" at bounding box center [211, 45] width 23 height 24
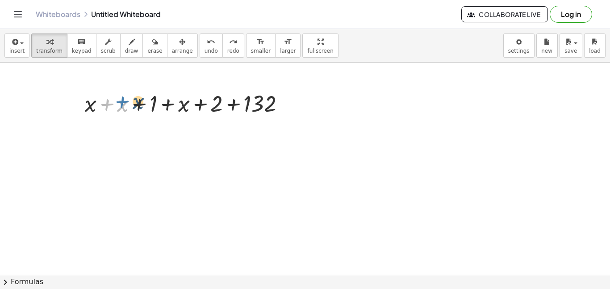
drag, startPoint x: 116, startPoint y: 106, endPoint x: 130, endPoint y: 103, distance: 14.1
click at [130, 103] on div at bounding box center [188, 103] width 216 height 30
drag, startPoint x: 125, startPoint y: 104, endPoint x: 111, endPoint y: 104, distance: 14.3
click at [111, 104] on div at bounding box center [188, 103] width 216 height 30
drag, startPoint x: 92, startPoint y: 106, endPoint x: 175, endPoint y: 106, distance: 82.2
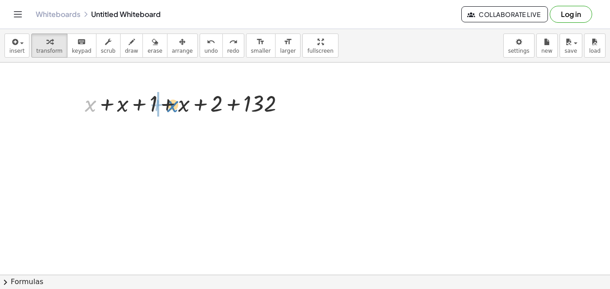
click at [175, 106] on div at bounding box center [188, 103] width 216 height 30
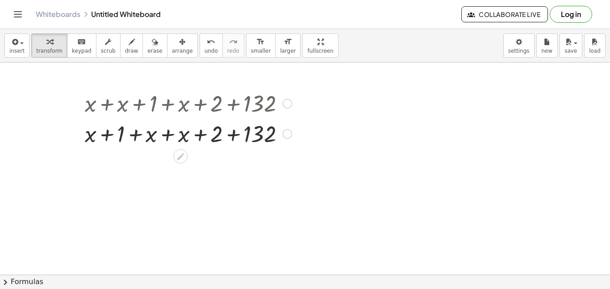
click at [130, 129] on div at bounding box center [188, 133] width 216 height 30
drag, startPoint x: 121, startPoint y: 132, endPoint x: 101, endPoint y: 135, distance: 19.5
click at [101, 135] on div at bounding box center [188, 133] width 216 height 30
click at [200, 47] on button "undo undo" at bounding box center [211, 45] width 23 height 24
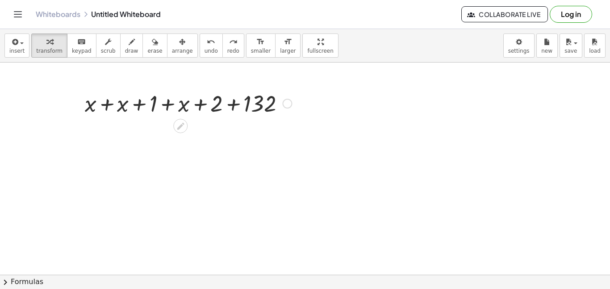
click at [169, 106] on div at bounding box center [188, 103] width 216 height 30
click at [196, 103] on div at bounding box center [188, 103] width 216 height 30
click at [182, 105] on div at bounding box center [188, 103] width 216 height 30
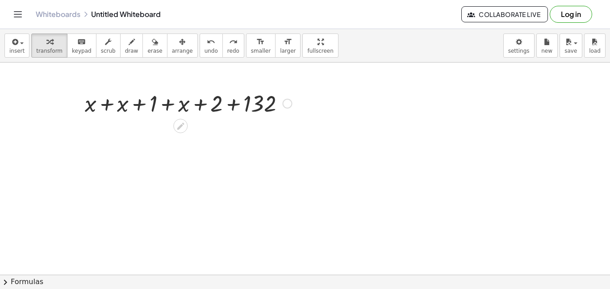
click at [182, 105] on div at bounding box center [188, 103] width 216 height 30
click at [234, 101] on div at bounding box center [188, 103] width 216 height 30
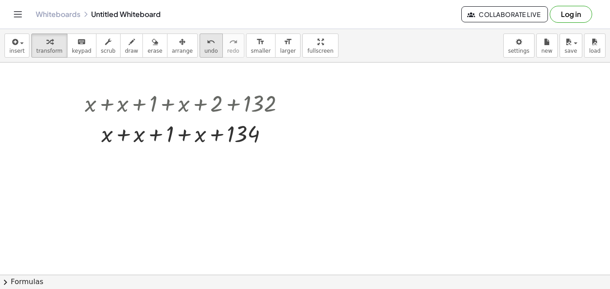
click at [205, 50] on span "undo" at bounding box center [211, 51] width 13 height 6
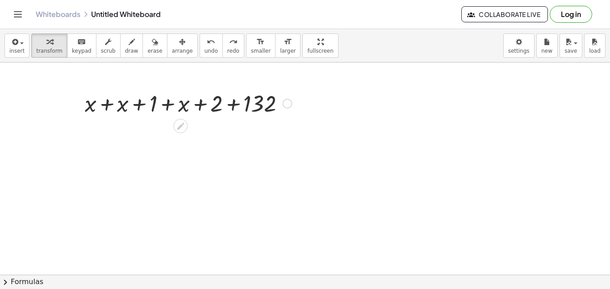
click at [237, 105] on div at bounding box center [188, 103] width 216 height 30
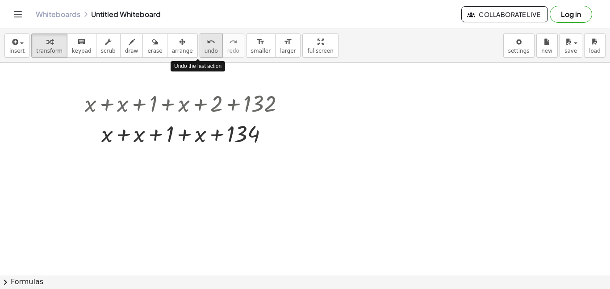
click at [205, 42] on div "undo" at bounding box center [211, 41] width 13 height 11
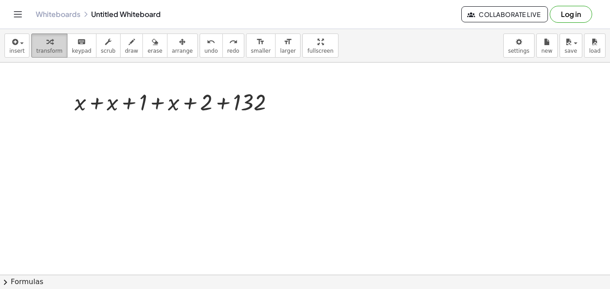
click at [36, 42] on div "button" at bounding box center [49, 41] width 26 height 11
click at [67, 40] on button "keyboard keypad" at bounding box center [81, 45] width 29 height 24
click at [84, 100] on div at bounding box center [81, 102] width 12 height 26
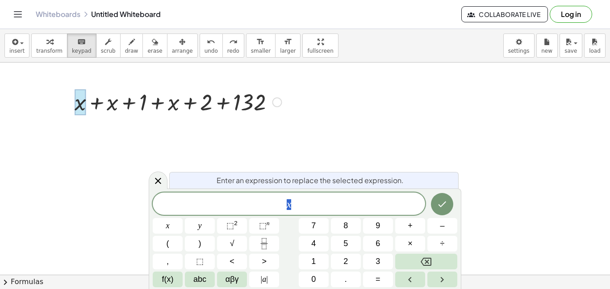
click at [84, 113] on div at bounding box center [81, 102] width 12 height 26
click at [229, 102] on div at bounding box center [178, 101] width 216 height 30
click at [222, 103] on div at bounding box center [178, 101] width 216 height 30
click at [305, 201] on span "x" at bounding box center [289, 204] width 272 height 13
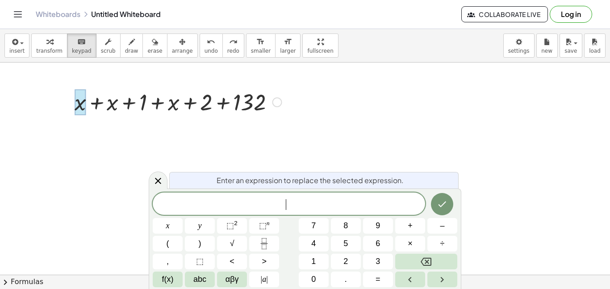
click at [228, 106] on div at bounding box center [178, 101] width 216 height 30
click at [220, 105] on div at bounding box center [178, 101] width 216 height 30
click at [156, 176] on icon at bounding box center [158, 180] width 11 height 11
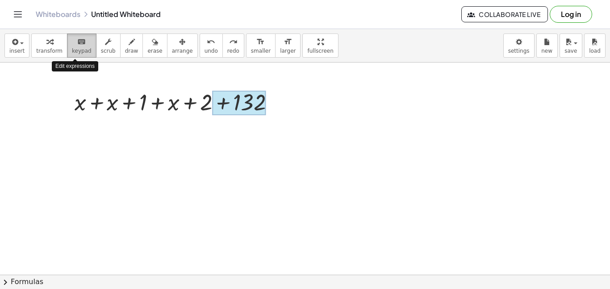
click at [72, 43] on div "keyboard" at bounding box center [82, 41] width 20 height 11
click at [220, 105] on div at bounding box center [240, 103] width 54 height 25
click at [229, 111] on div at bounding box center [240, 103] width 54 height 25
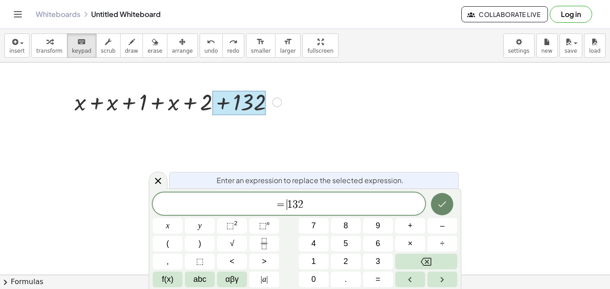
click at [449, 211] on button "Done" at bounding box center [442, 204] width 22 height 22
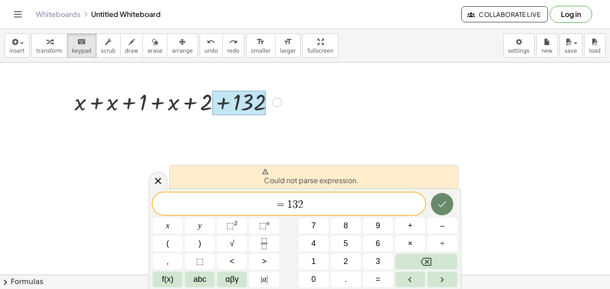
click at [447, 211] on button "Done" at bounding box center [442, 204] width 22 height 22
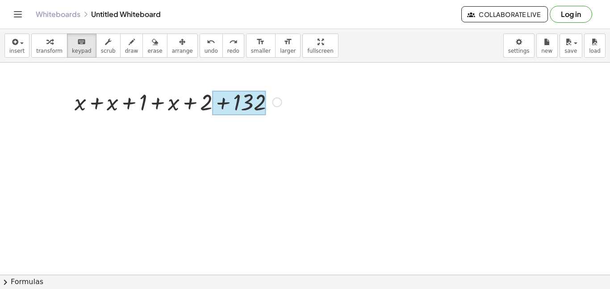
click at [232, 107] on div at bounding box center [240, 103] width 54 height 25
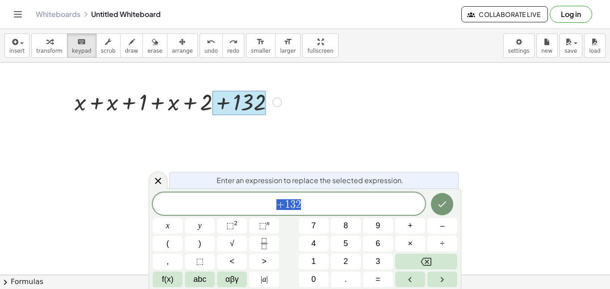
click at [303, 204] on span "+ 1 3 2" at bounding box center [289, 204] width 272 height 13
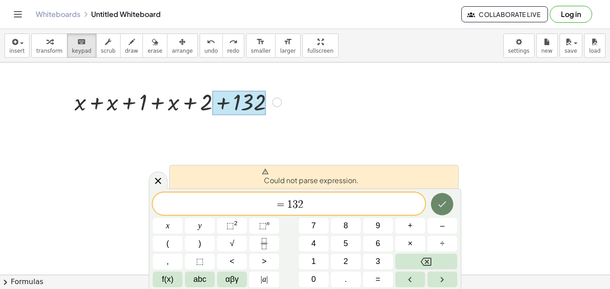
click at [443, 199] on icon "Done" at bounding box center [442, 204] width 11 height 11
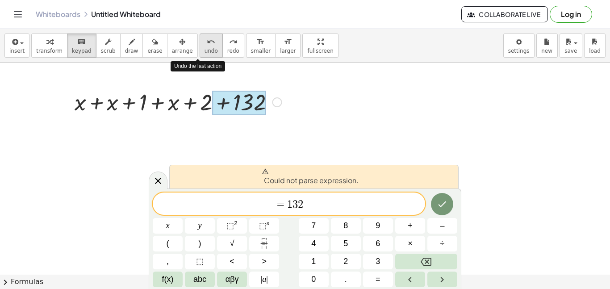
click at [204, 54] on button "undo undo" at bounding box center [211, 45] width 23 height 24
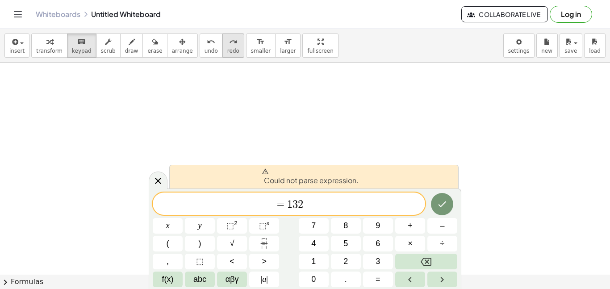
click at [222, 51] on button "redo redo" at bounding box center [233, 45] width 22 height 24
click at [162, 177] on icon at bounding box center [158, 181] width 11 height 11
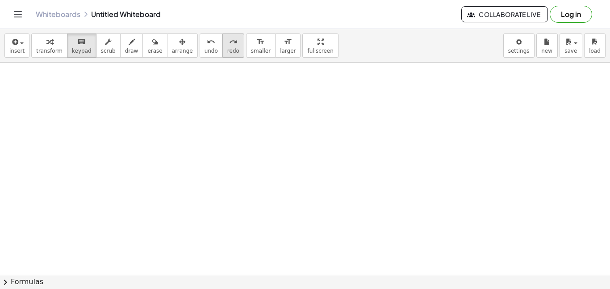
click at [226, 47] on button "redo redo" at bounding box center [233, 45] width 22 height 24
click at [205, 44] on div "undo" at bounding box center [211, 41] width 13 height 11
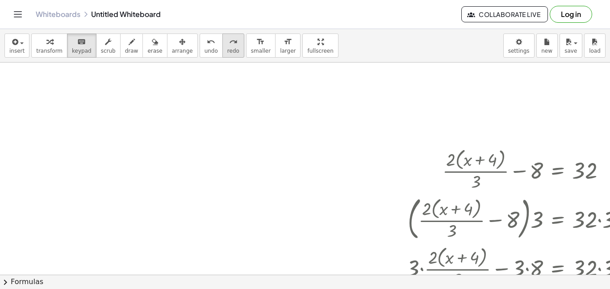
click at [222, 47] on button "redo redo" at bounding box center [233, 45] width 22 height 24
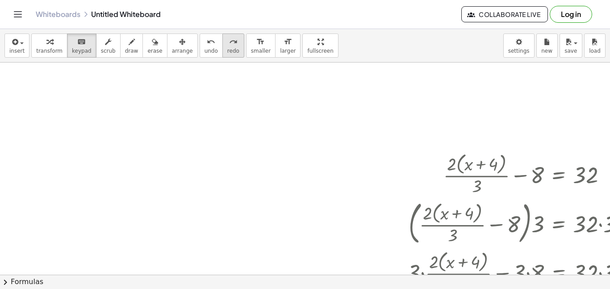
click at [222, 47] on button "redo redo" at bounding box center [233, 45] width 22 height 24
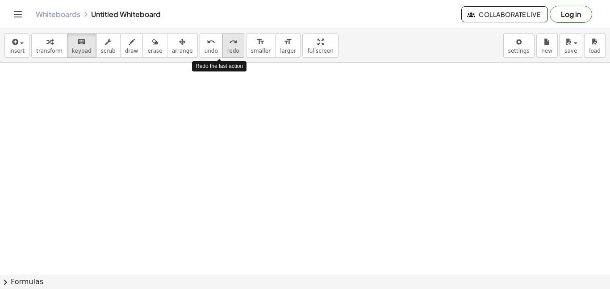
click at [222, 47] on button "redo redo" at bounding box center [233, 45] width 22 height 24
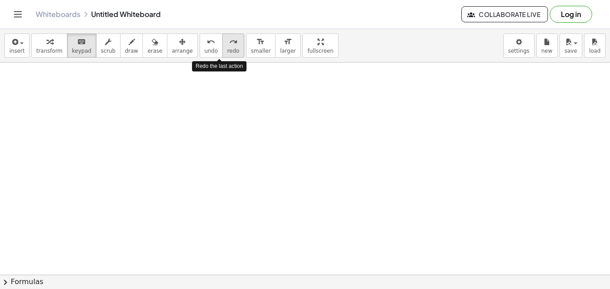
click at [222, 47] on button "redo redo" at bounding box center [233, 45] width 22 height 24
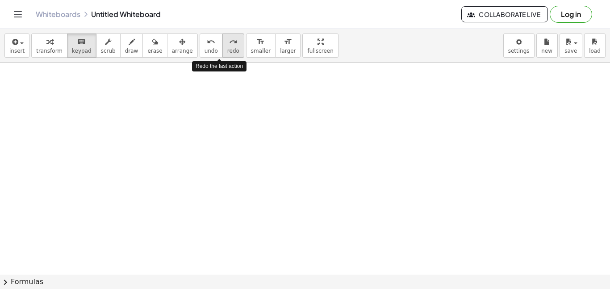
click at [222, 47] on button "redo redo" at bounding box center [233, 45] width 22 height 24
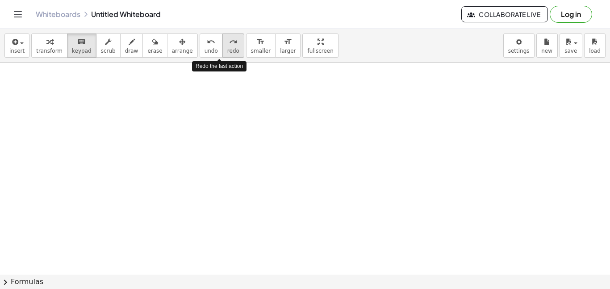
click at [222, 47] on button "redo redo" at bounding box center [233, 45] width 22 height 24
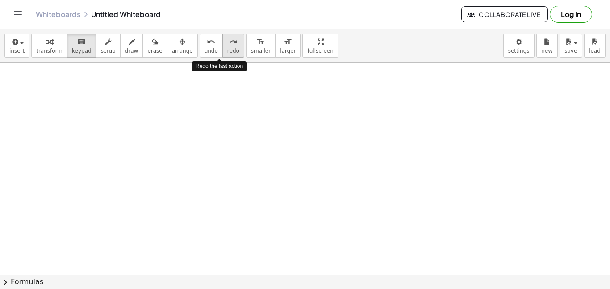
click at [222, 47] on button "redo redo" at bounding box center [233, 45] width 22 height 24
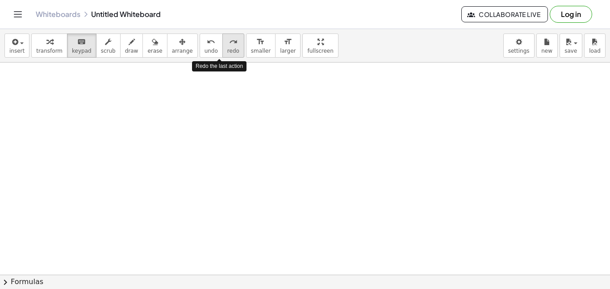
click at [222, 47] on button "redo redo" at bounding box center [233, 45] width 22 height 24
